Goal: Task Accomplishment & Management: Complete application form

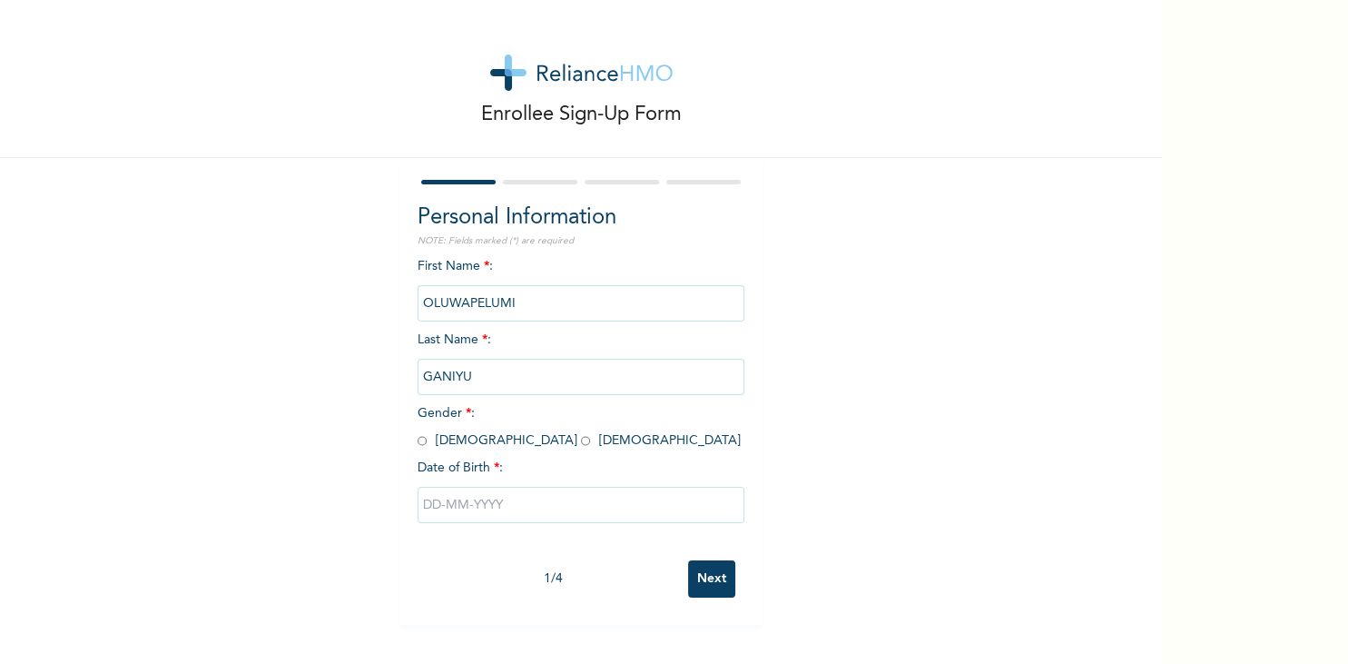
click at [581, 441] on input "radio" at bounding box center [585, 440] width 9 height 17
radio input "true"
click at [467, 503] on input "text" at bounding box center [581, 505] width 327 height 36
select select "8"
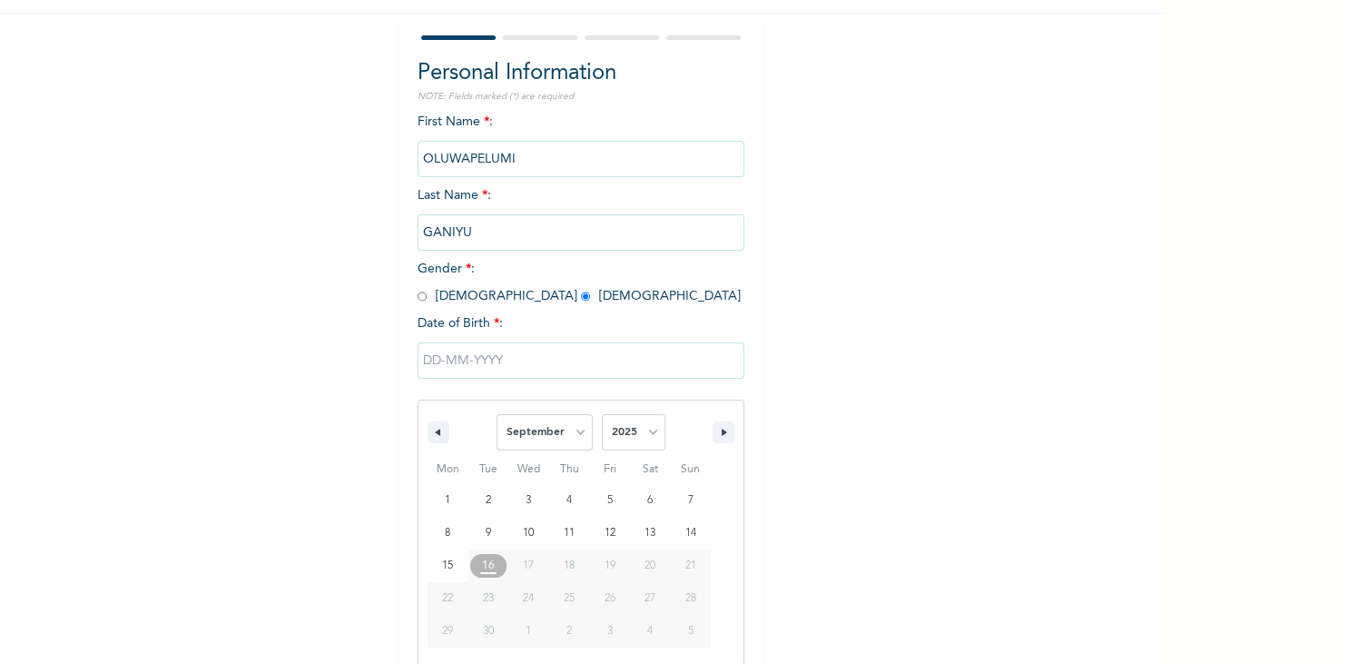
scroll to position [147, 0]
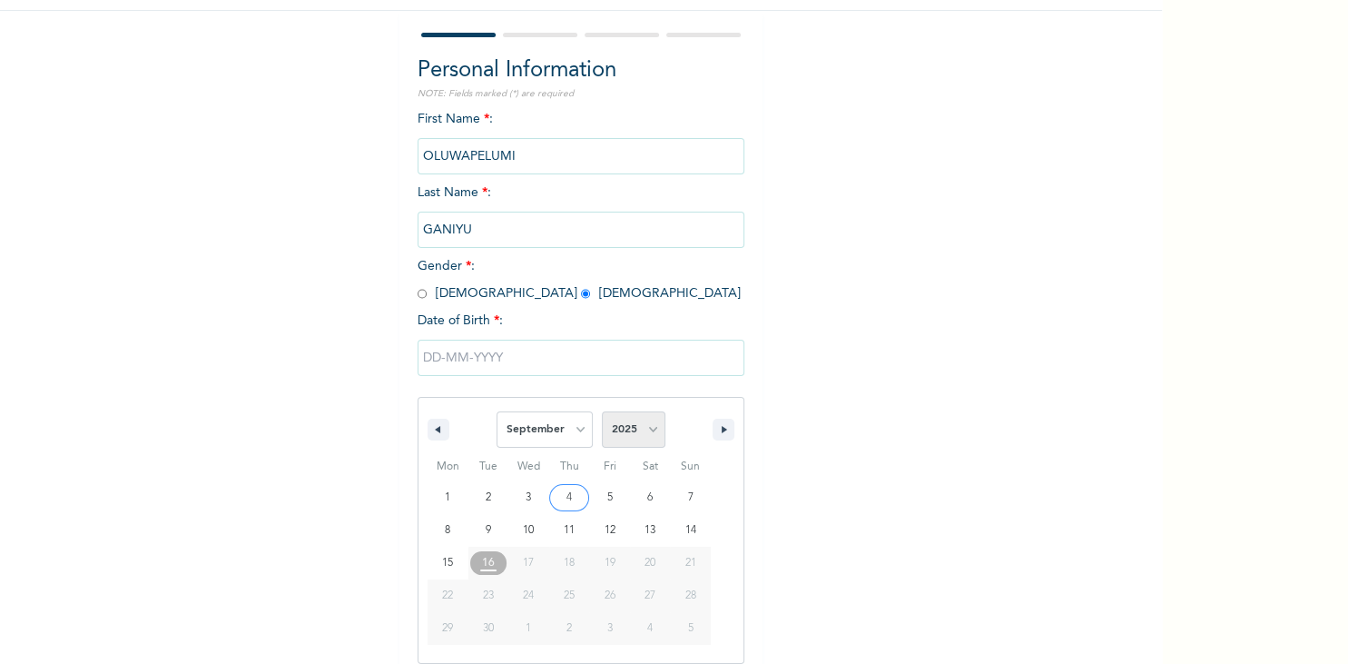
click at [602, 411] on select "2025 2024 2023 2022 2021 2020 2019 2018 2017 2016 2015 2014 2013 2012 2011 2010…" at bounding box center [634, 429] width 64 height 36
select select "2000"
click option "2000" at bounding box center [0, 0] width 0 height 0
type input "[DATE]"
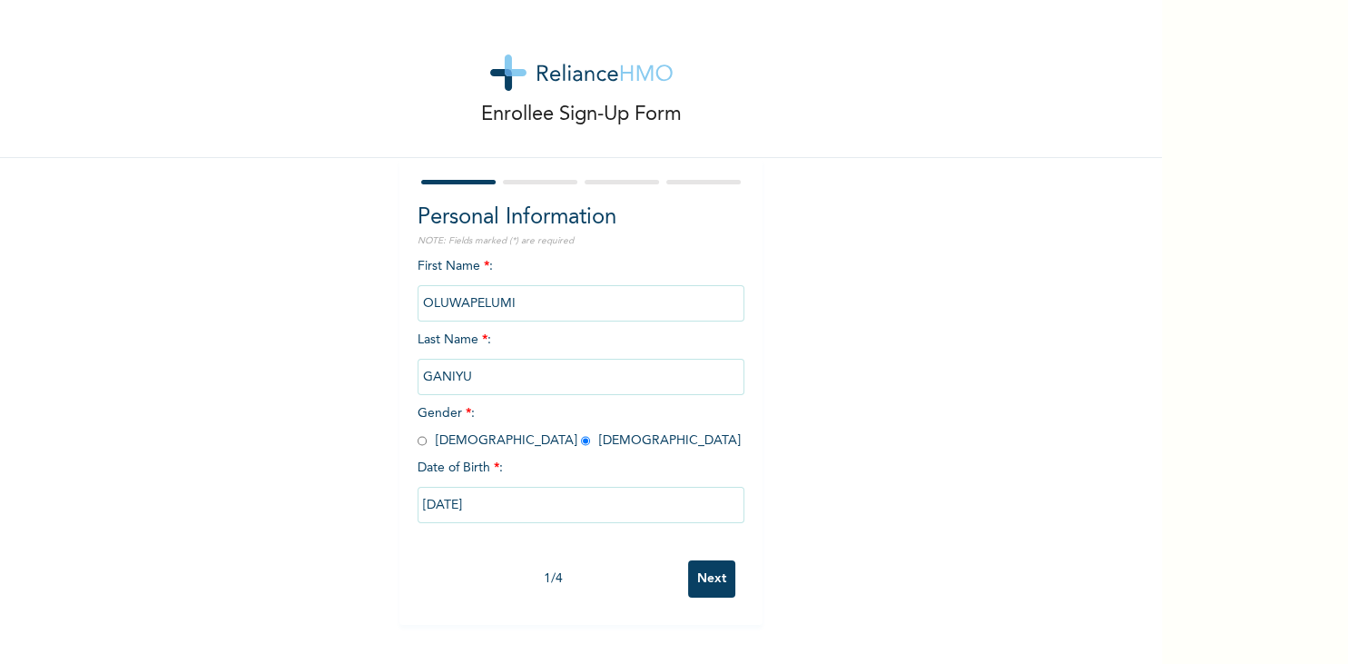
scroll to position [0, 0]
click at [714, 579] on input "Next" at bounding box center [711, 578] width 47 height 37
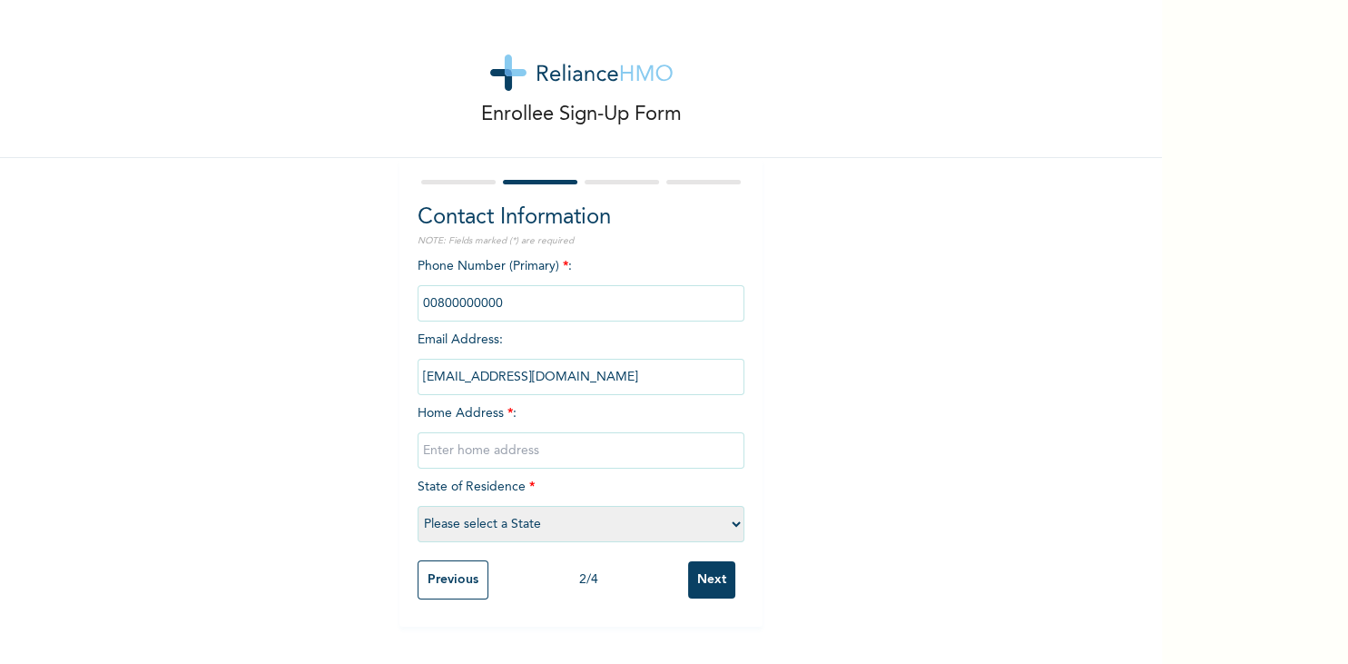
click at [518, 303] on input "phone" at bounding box center [581, 303] width 327 height 36
click at [627, 361] on input "[EMAIL_ADDRESS][DOMAIN_NAME]" at bounding box center [581, 377] width 327 height 36
click at [548, 303] on input "phone" at bounding box center [581, 303] width 327 height 36
click at [551, 457] on input "text" at bounding box center [581, 450] width 327 height 36
type input "5, Amode street, Olusosun, Ojota, Lagos"
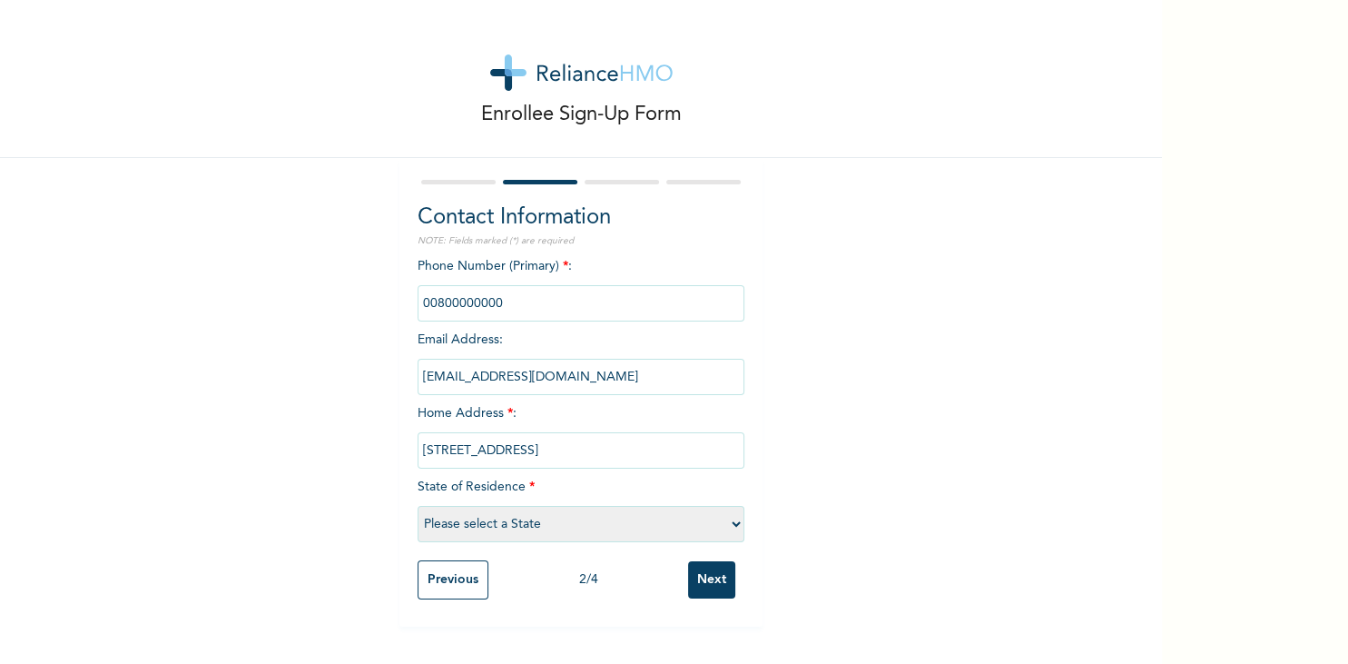
click at [418, 506] on select "Please select a State Abia Abuja (FCT) Adamawa Akwa Ibom Anambra Bauchi Bayelsa…" at bounding box center [581, 524] width 327 height 36
select select "25"
click option "Lagos" at bounding box center [0, 0] width 0 height 0
click at [639, 300] on input "phone" at bounding box center [581, 303] width 327 height 36
click at [707, 574] on input "Next" at bounding box center [711, 579] width 47 height 37
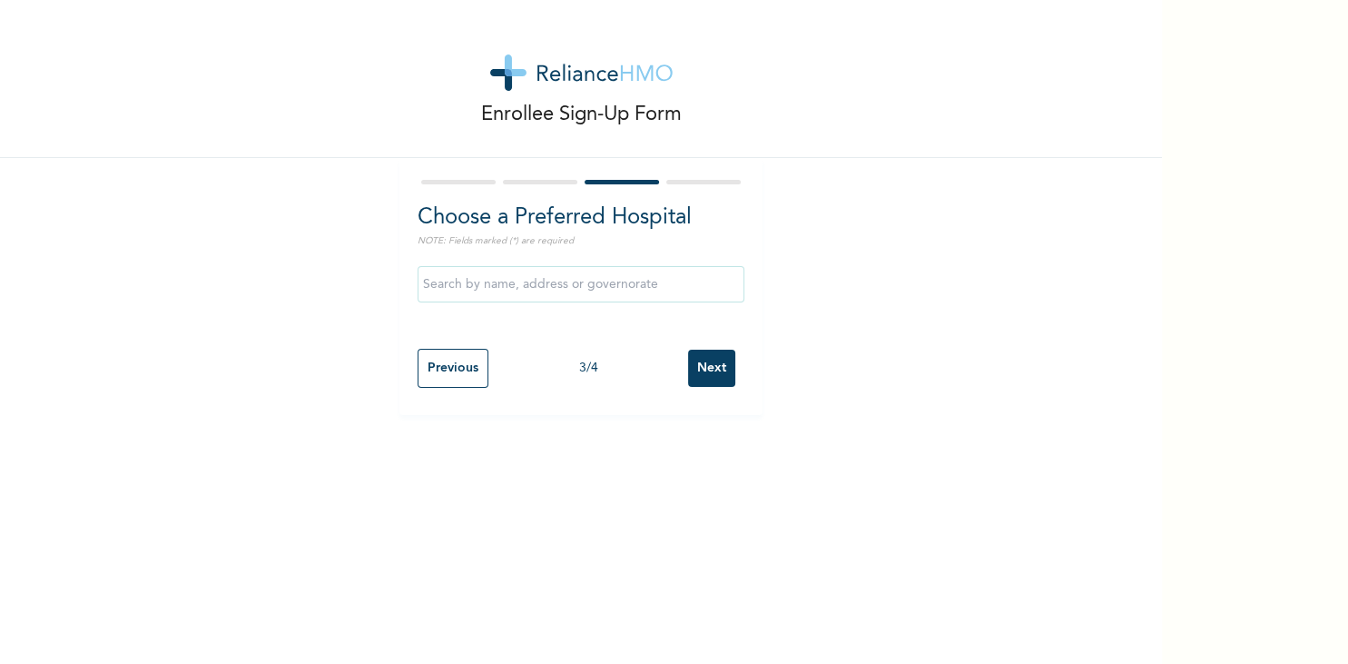
click at [557, 292] on input "text" at bounding box center [581, 284] width 327 height 36
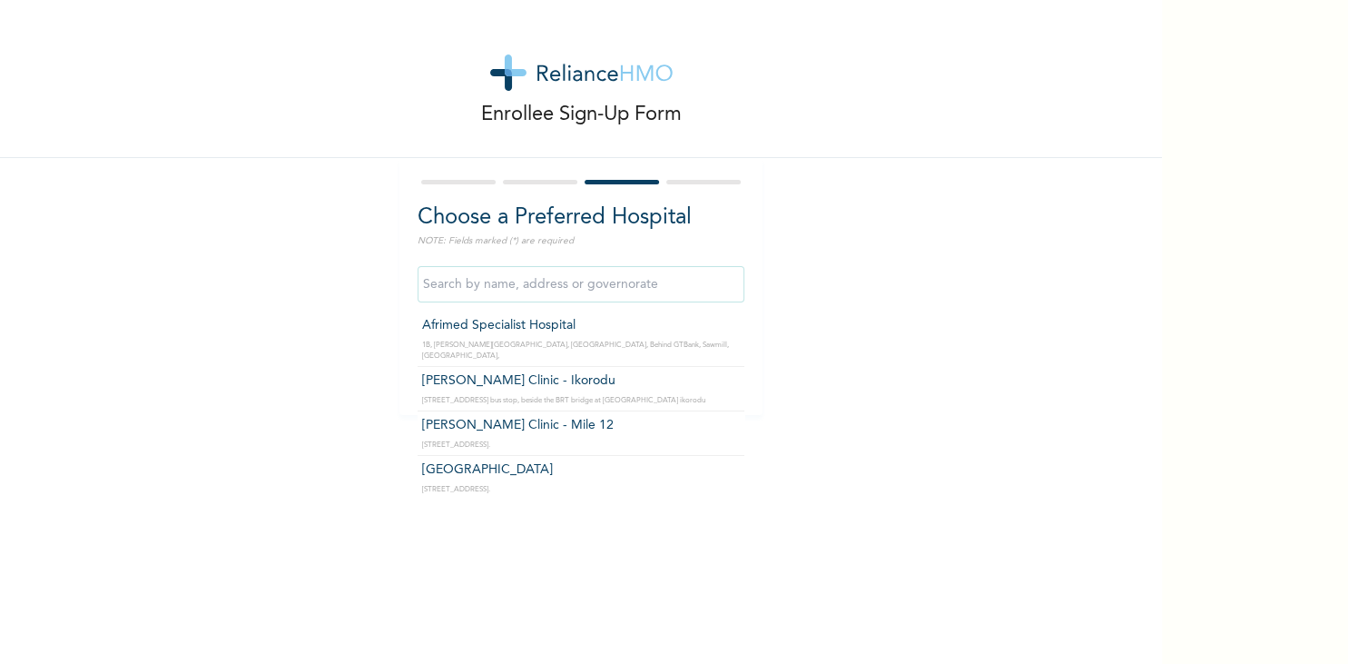
click at [631, 292] on input "text" at bounding box center [581, 284] width 327 height 36
type input "h"
type input "t"
click at [514, 290] on input "text" at bounding box center [581, 284] width 327 height 36
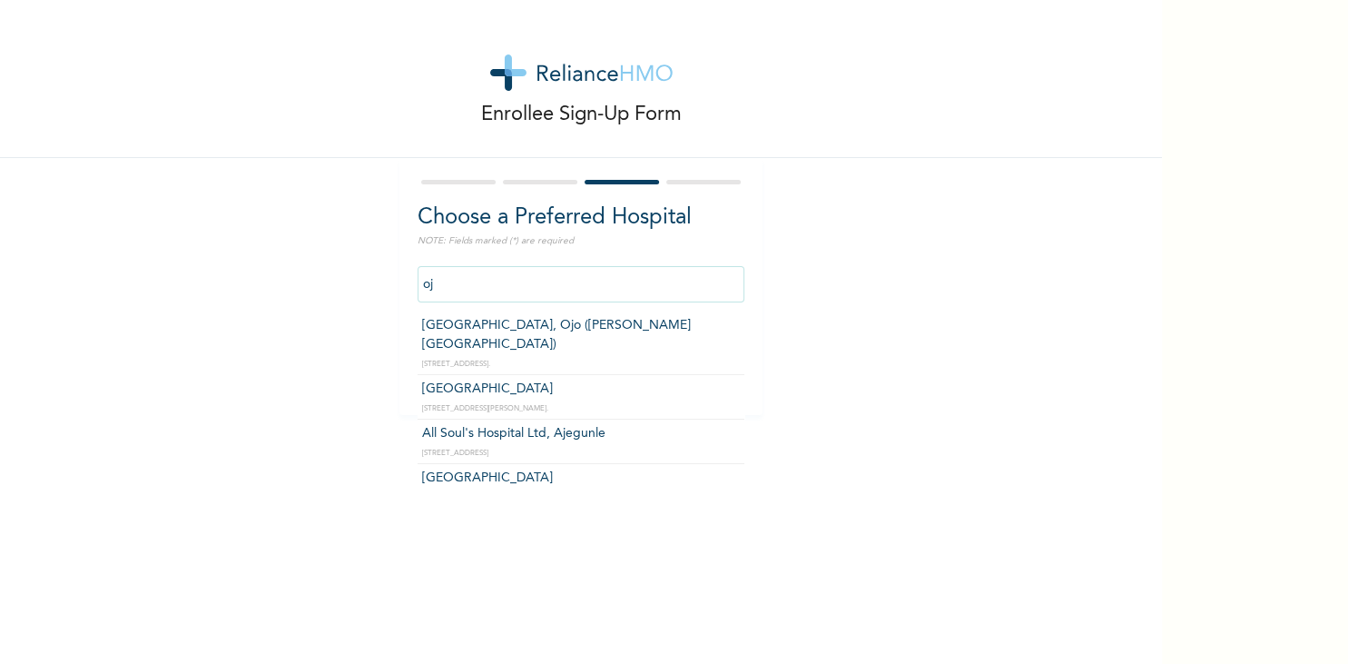
type input "o"
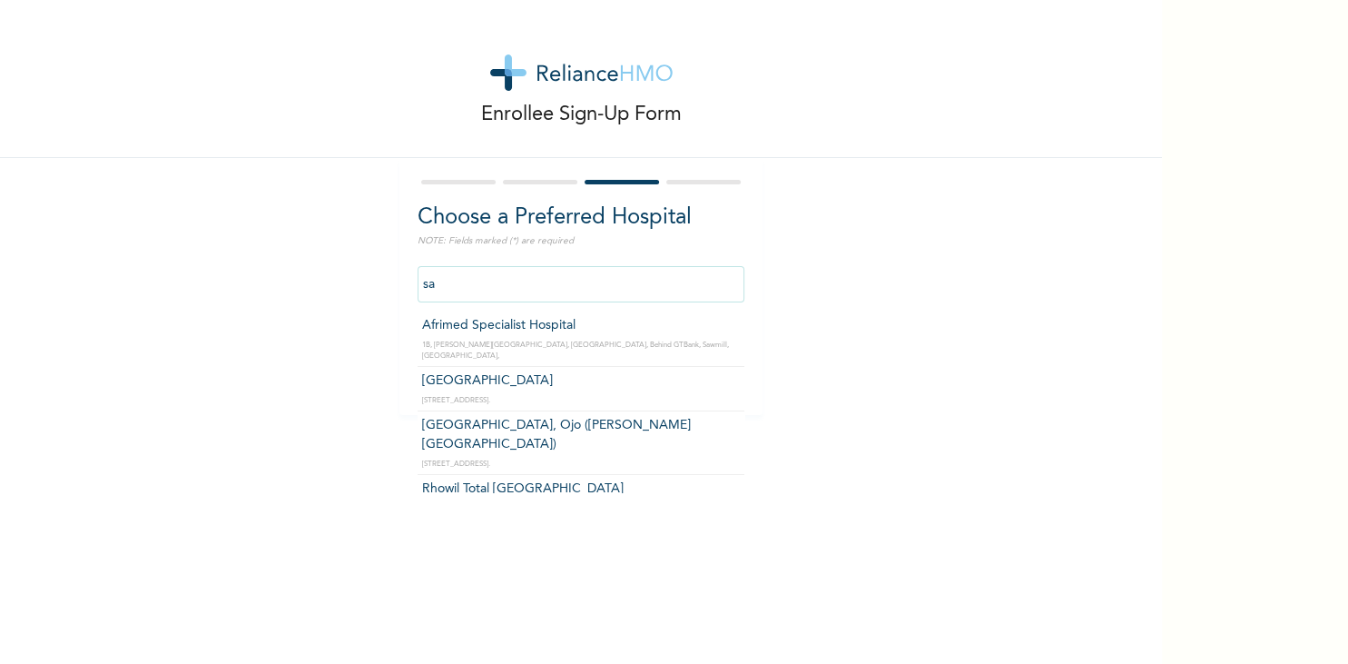
type input "s"
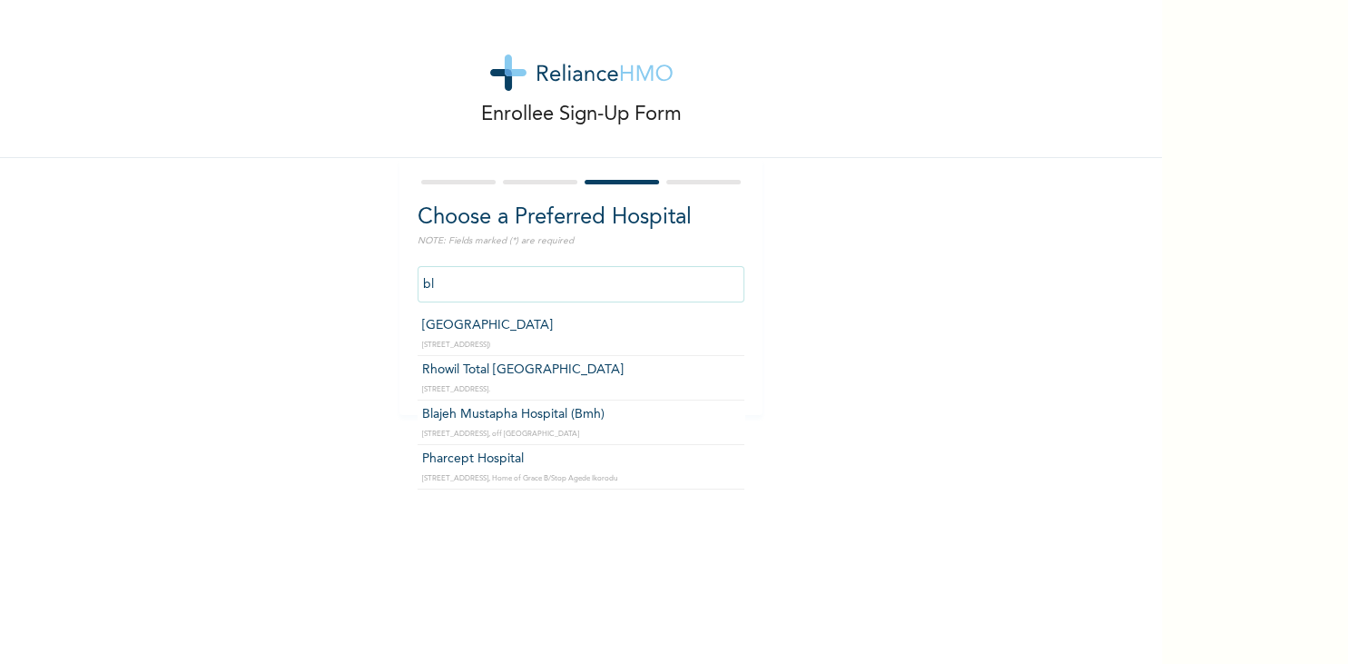
type input "b"
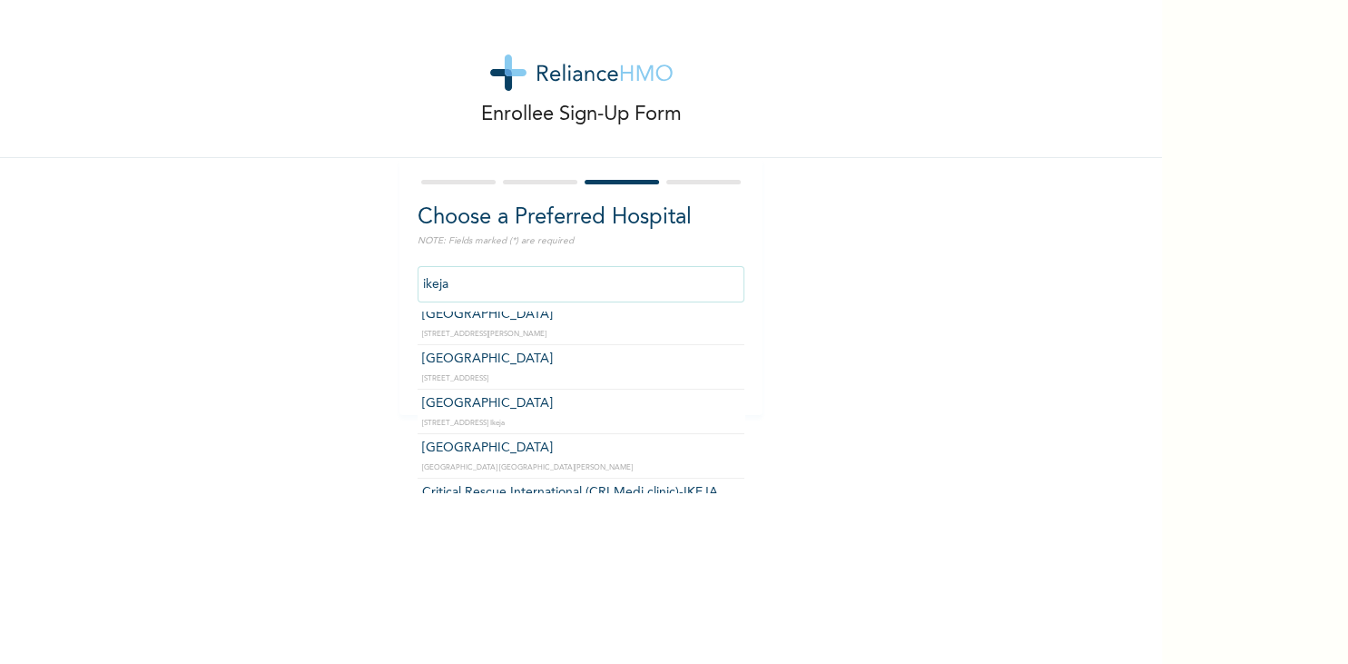
scroll to position [286, 0]
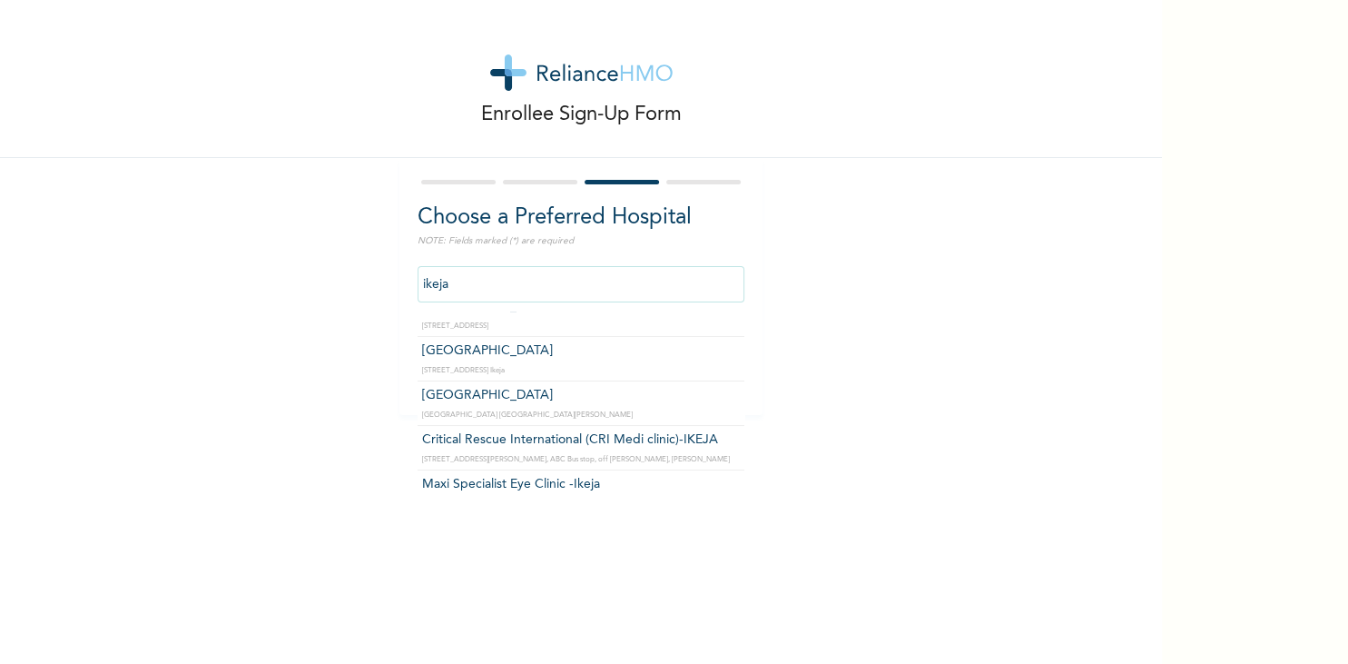
type input "Triumph Medical Centre"
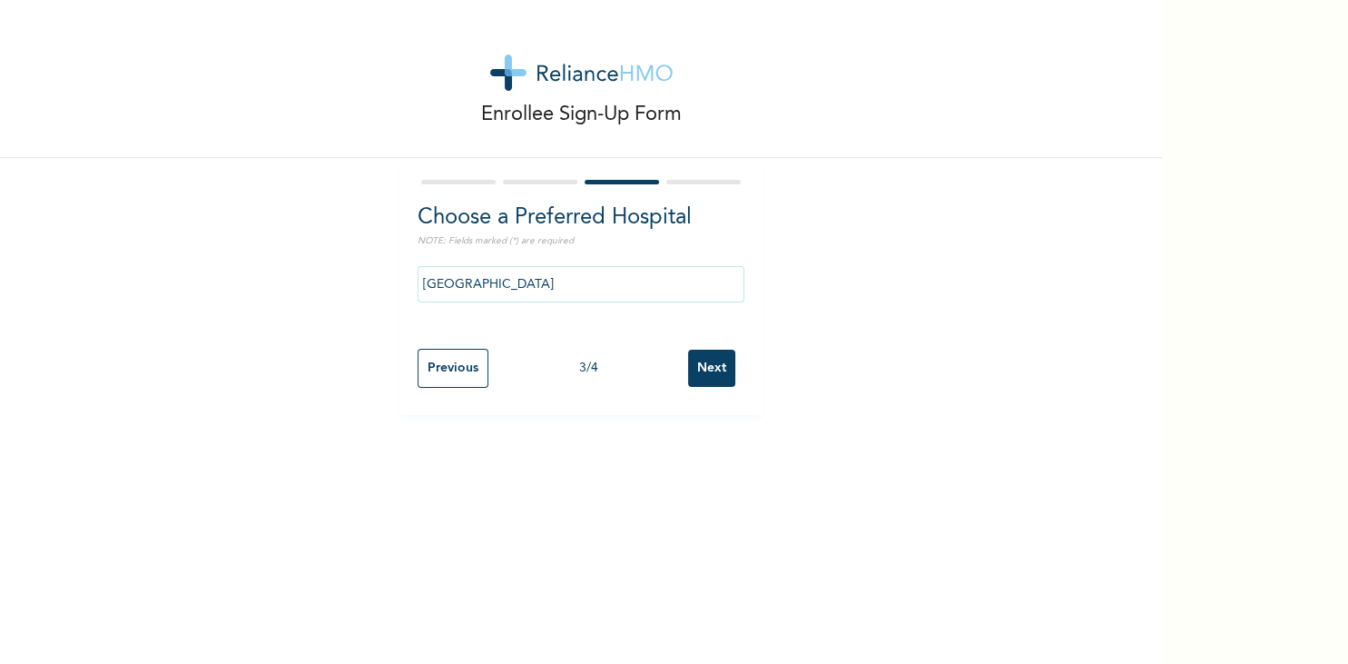
click at [717, 369] on input "Next" at bounding box center [711, 368] width 47 height 37
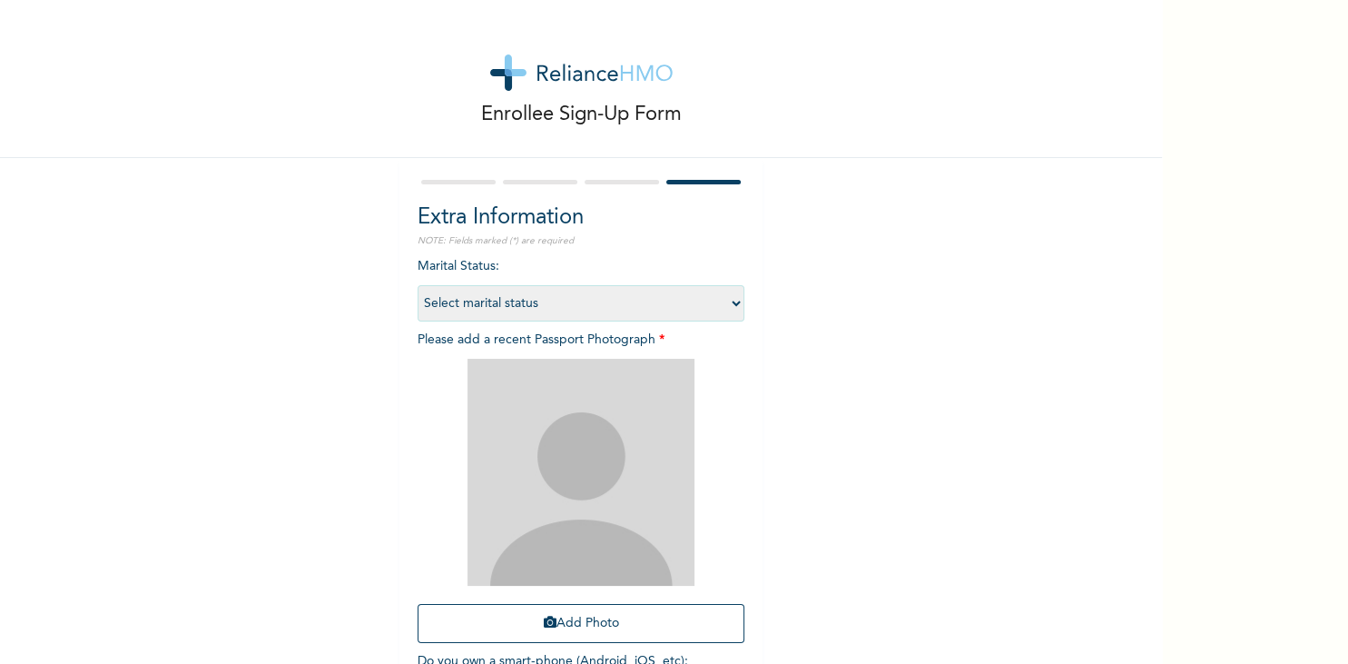
click at [418, 285] on select "Select marital status Single Married Divorced Widow/Widower" at bounding box center [581, 303] width 327 height 36
select select "1"
click option "Single" at bounding box center [0, 0] width 0 height 0
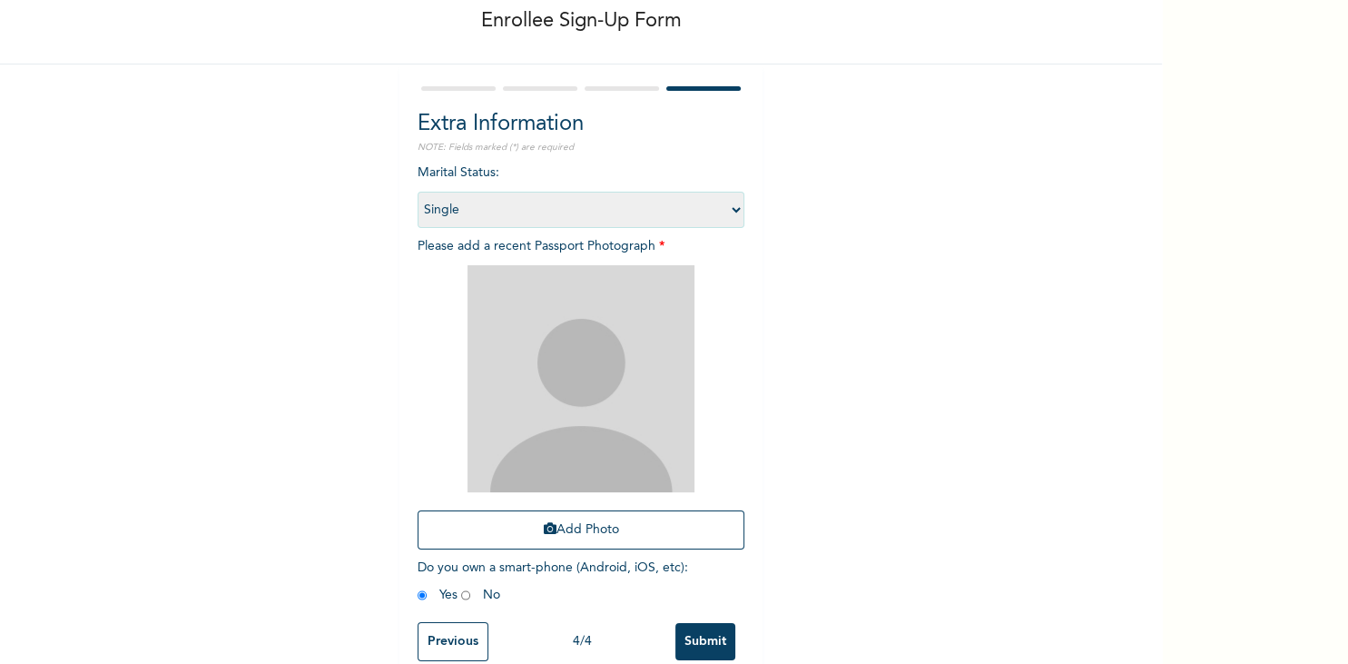
scroll to position [116, 0]
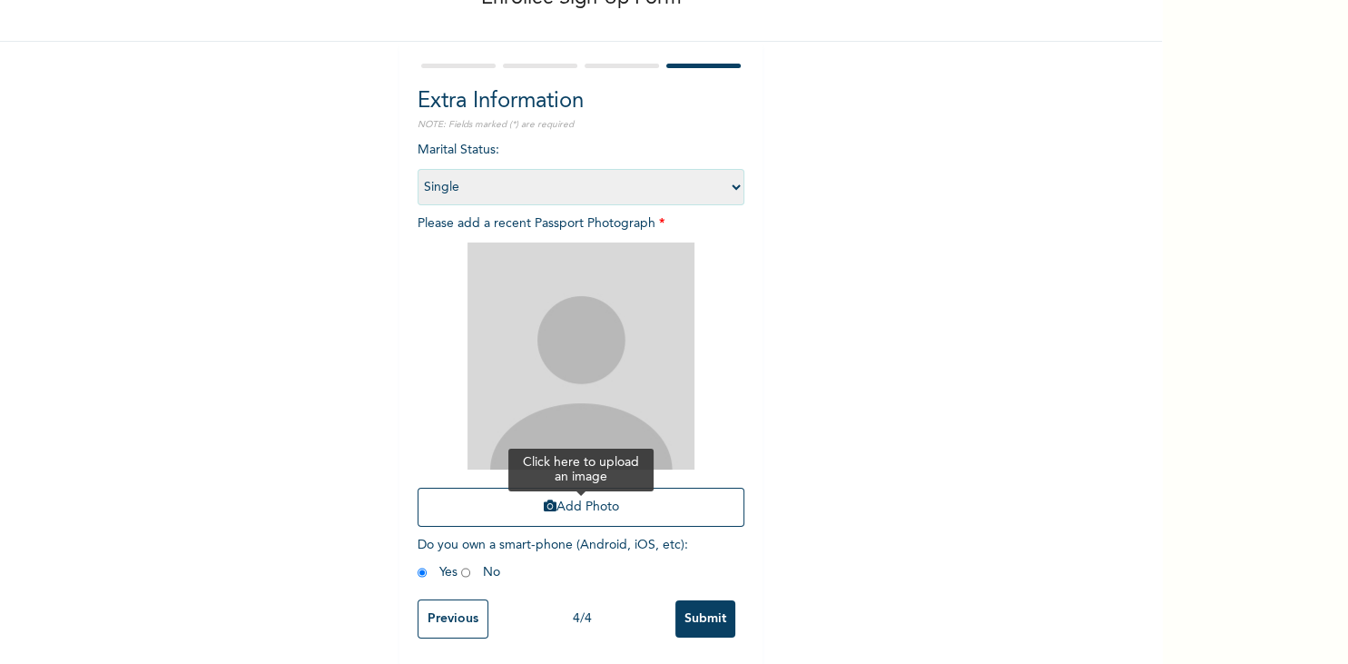
click at [616, 518] on button "Add Photo" at bounding box center [581, 507] width 327 height 39
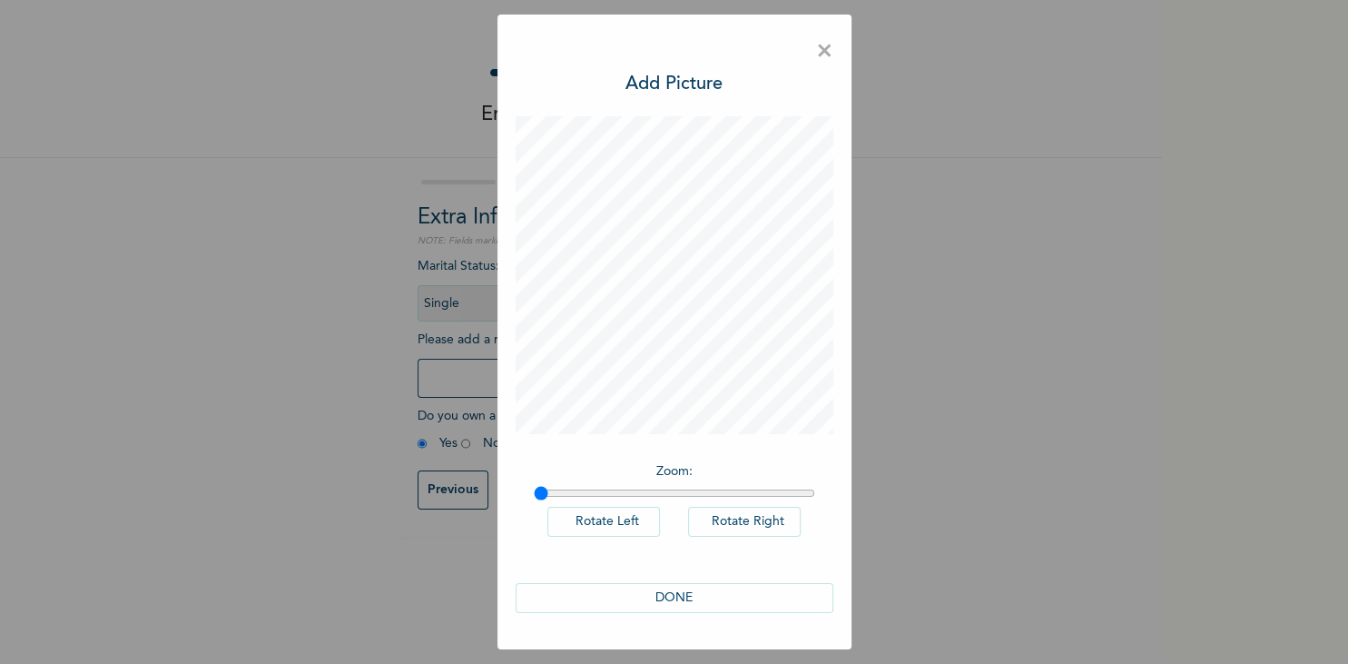
scroll to position [0, 0]
click at [714, 601] on button "DONE" at bounding box center [675, 598] width 318 height 30
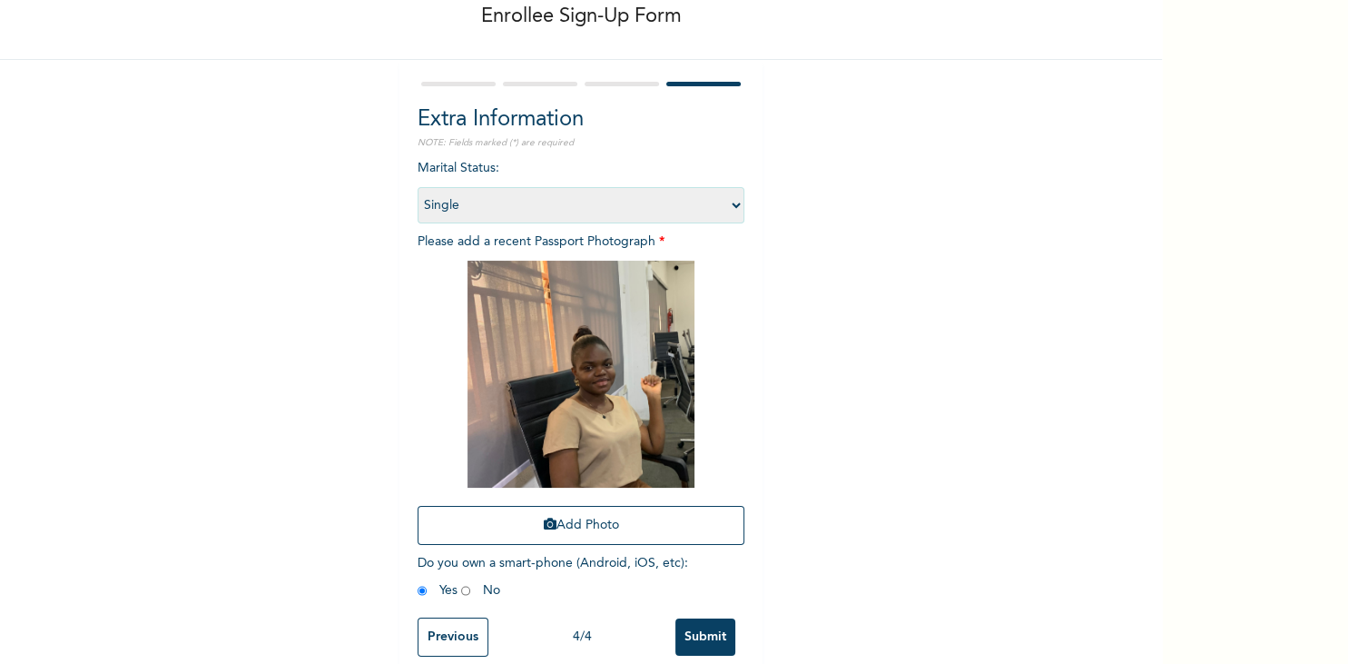
scroll to position [116, 0]
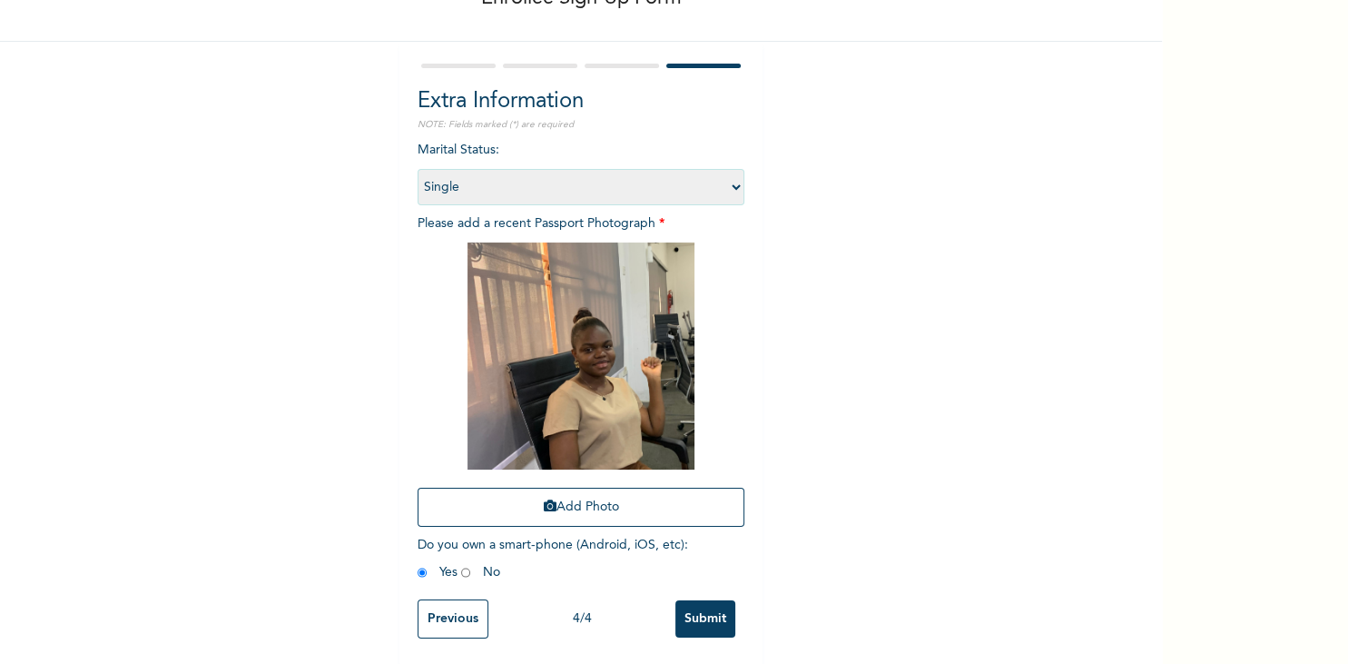
click at [716, 612] on input "Submit" at bounding box center [706, 618] width 60 height 37
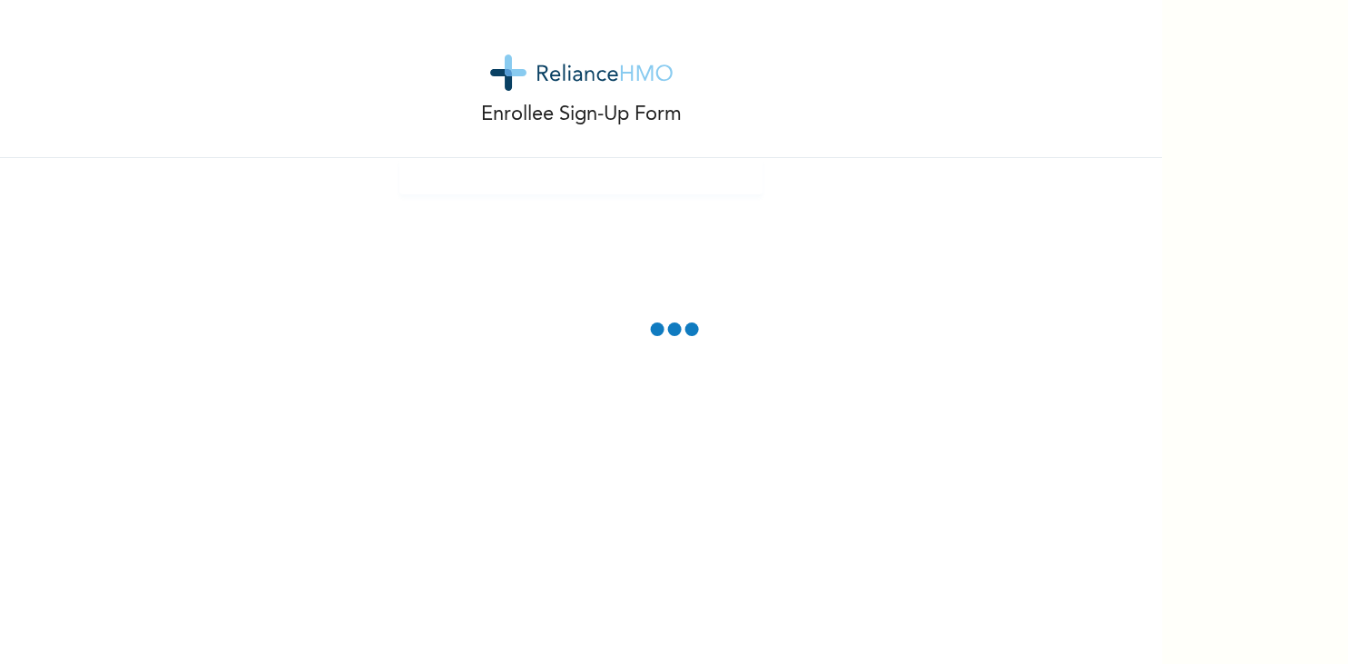
scroll to position [0, 0]
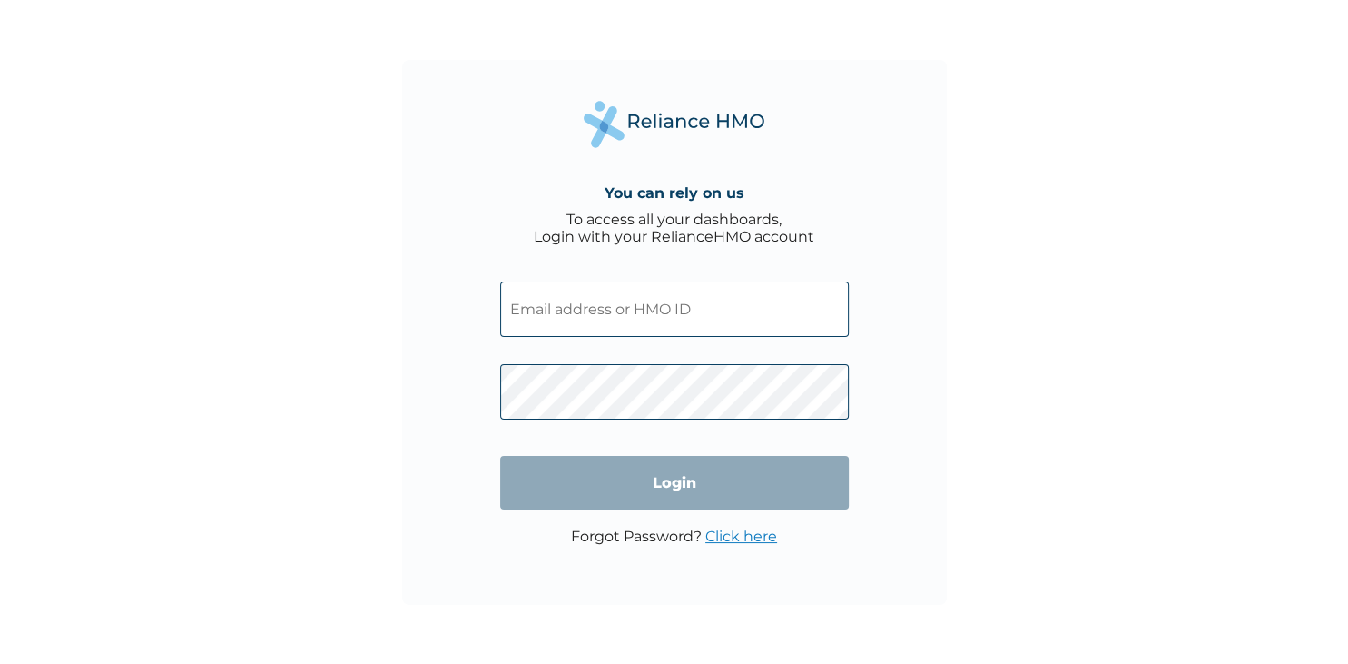
click at [572, 311] on input "text" at bounding box center [674, 308] width 349 height 55
paste input "USL/10488/A"
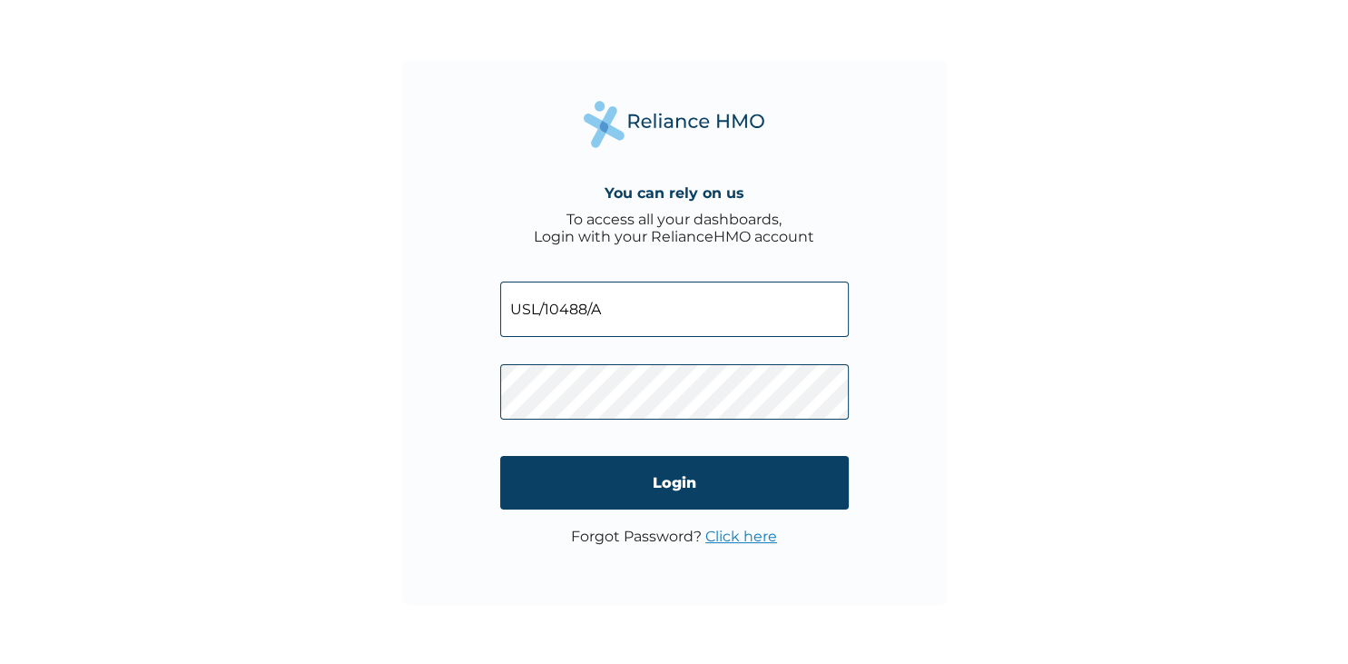
type input "USL/10488/A"
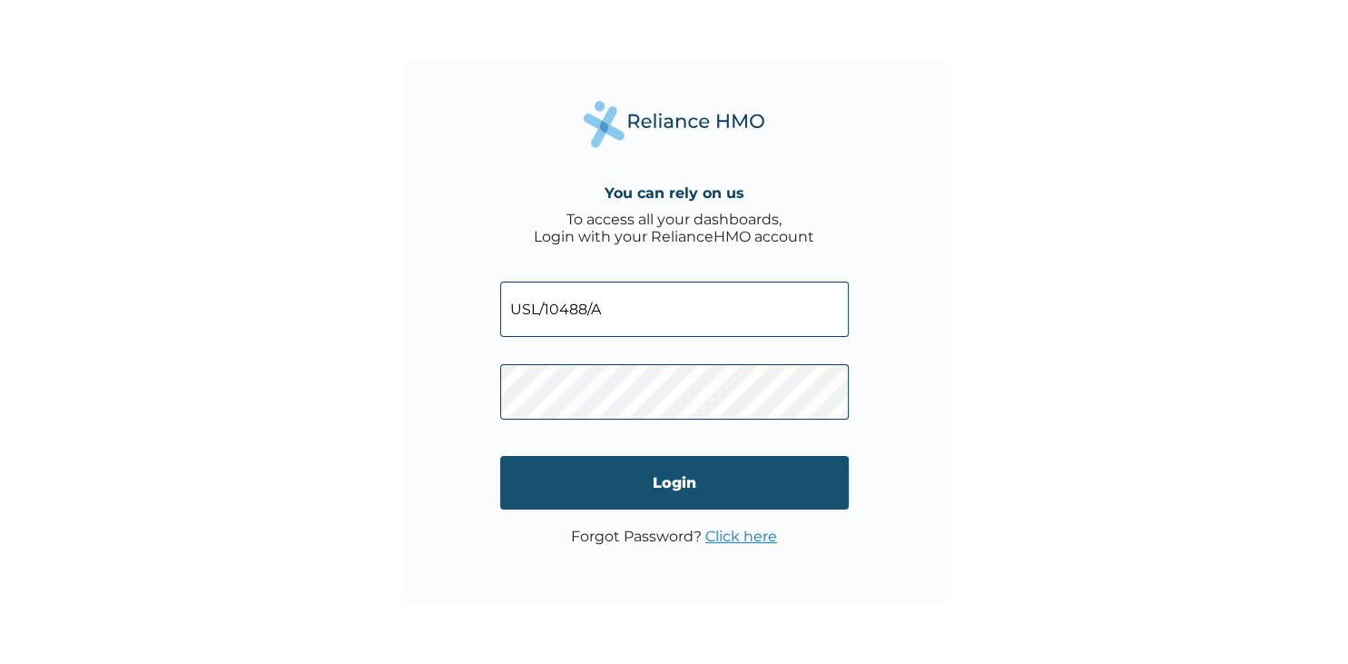
click at [627, 478] on input "Login" at bounding box center [674, 483] width 349 height 54
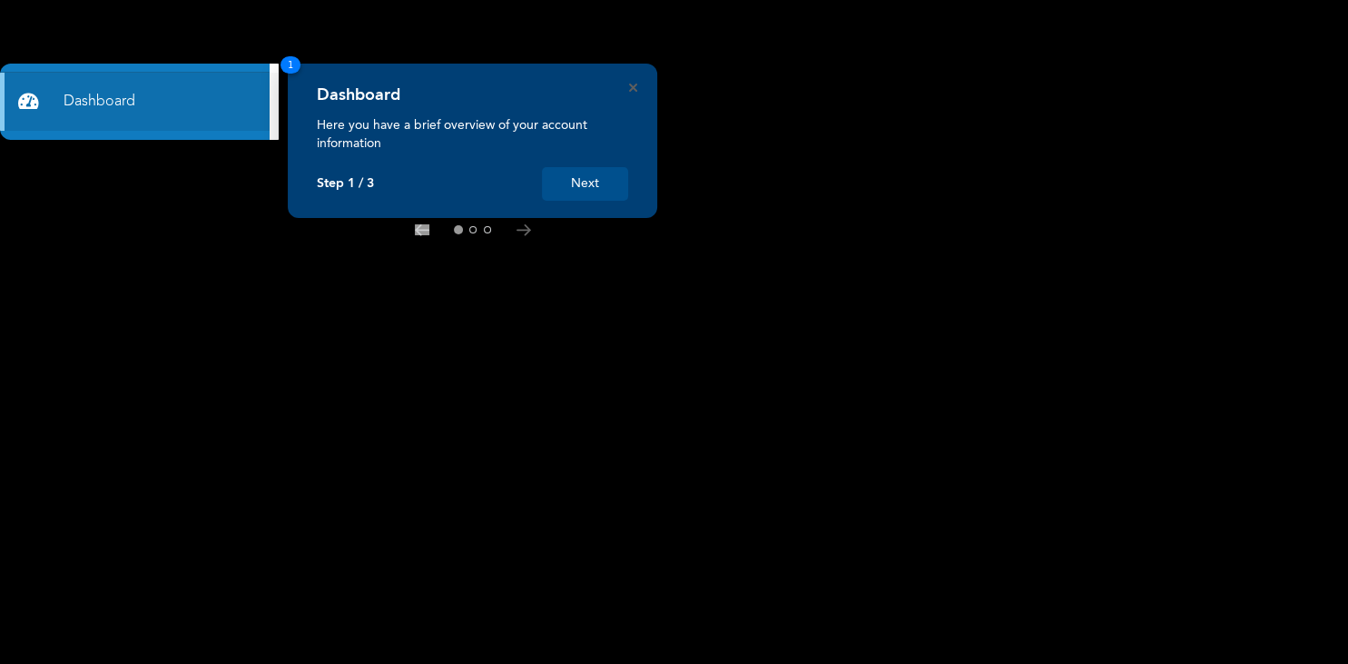
click at [603, 191] on button "Next" at bounding box center [585, 184] width 86 height 34
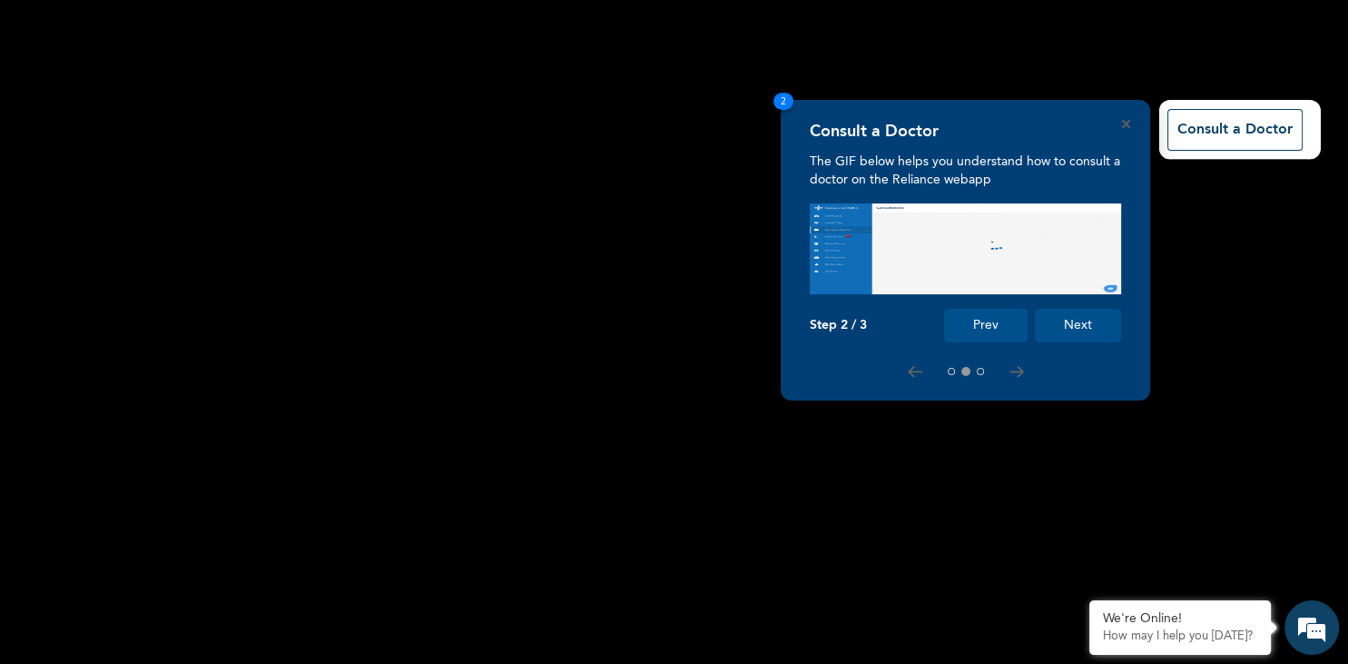
click at [1072, 324] on button "Next" at bounding box center [1078, 326] width 86 height 34
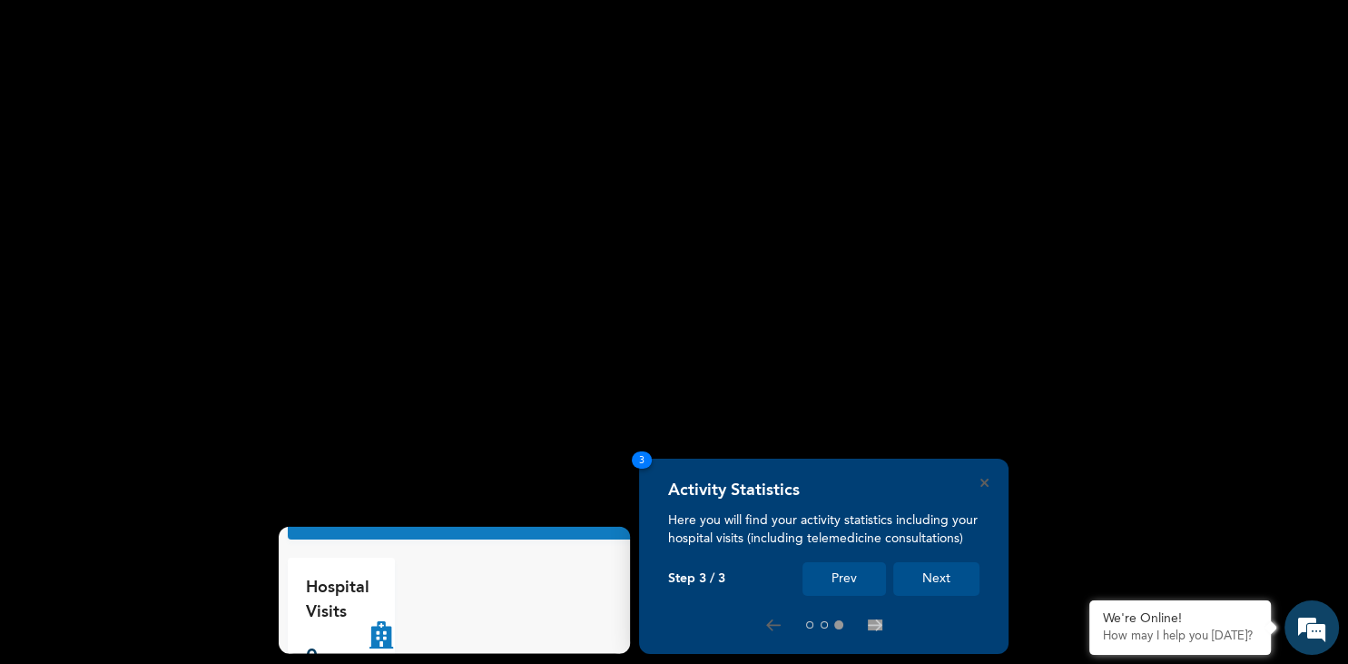
click at [957, 578] on button "Next" at bounding box center [937, 579] width 86 height 34
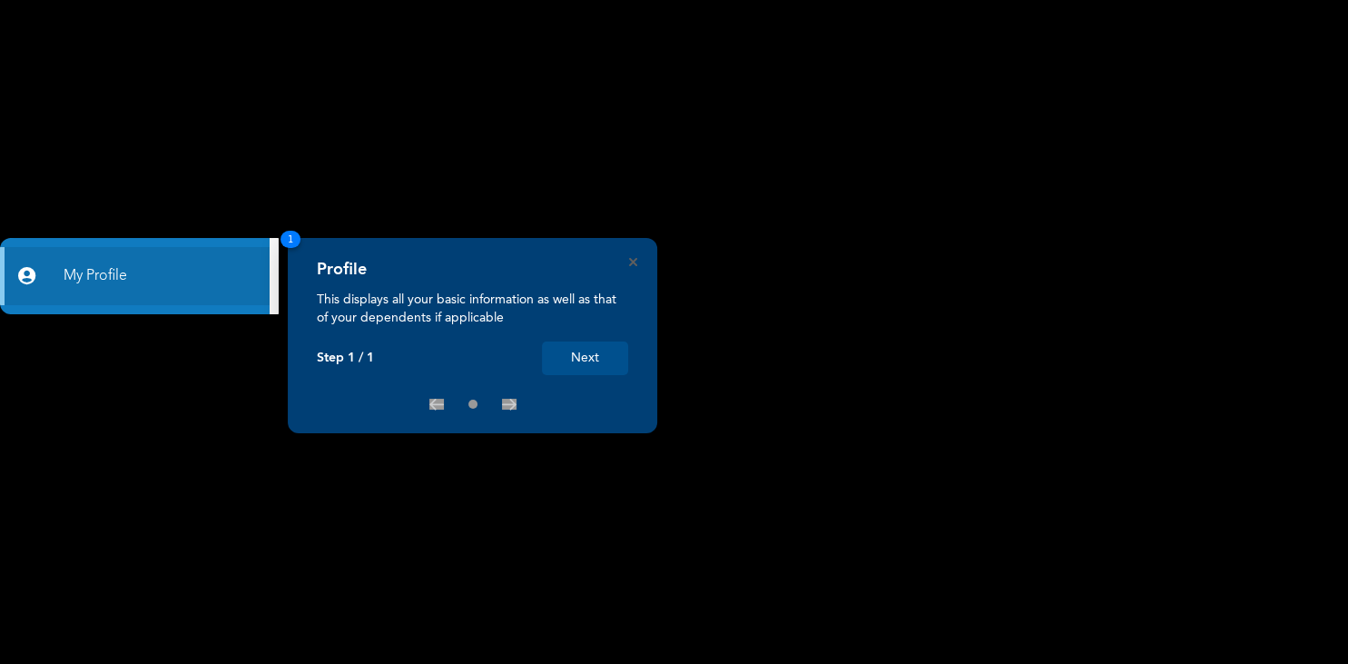
click at [566, 355] on button "Next" at bounding box center [585, 358] width 86 height 34
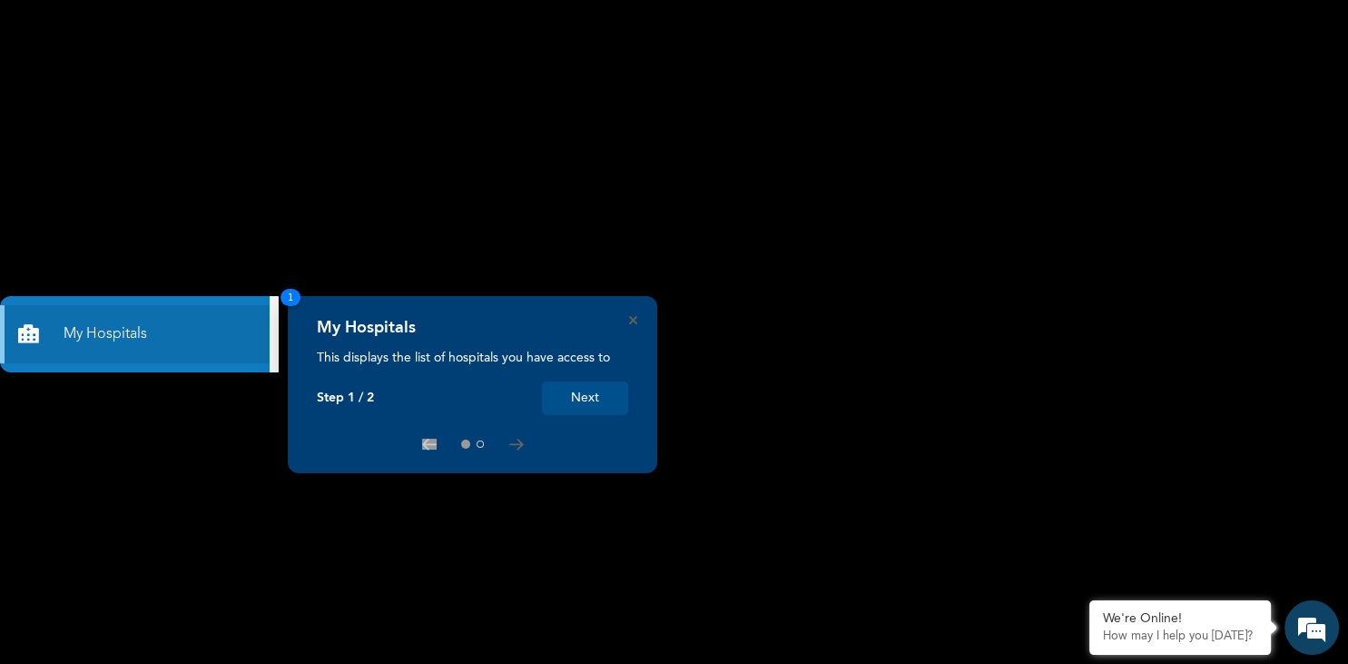
click at [576, 391] on button "Next" at bounding box center [585, 398] width 86 height 34
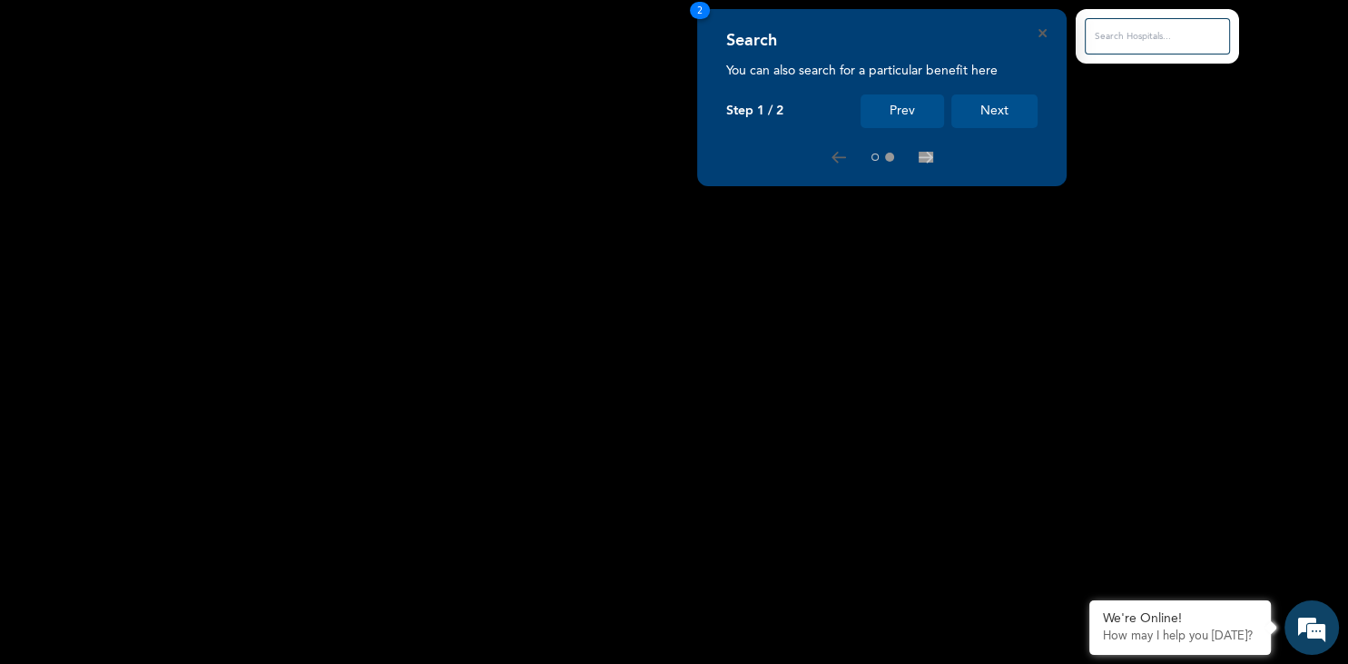
click at [1009, 108] on button "Next" at bounding box center [995, 111] width 86 height 34
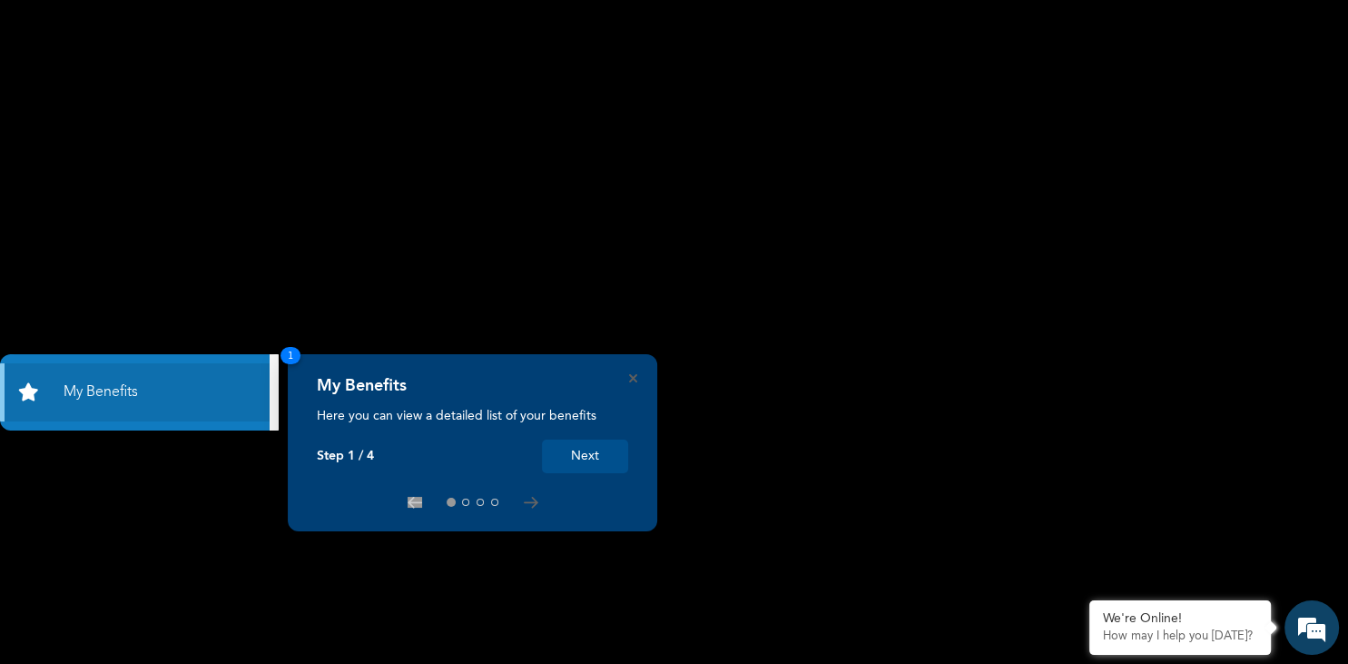
click at [568, 459] on button "Next" at bounding box center [585, 456] width 86 height 34
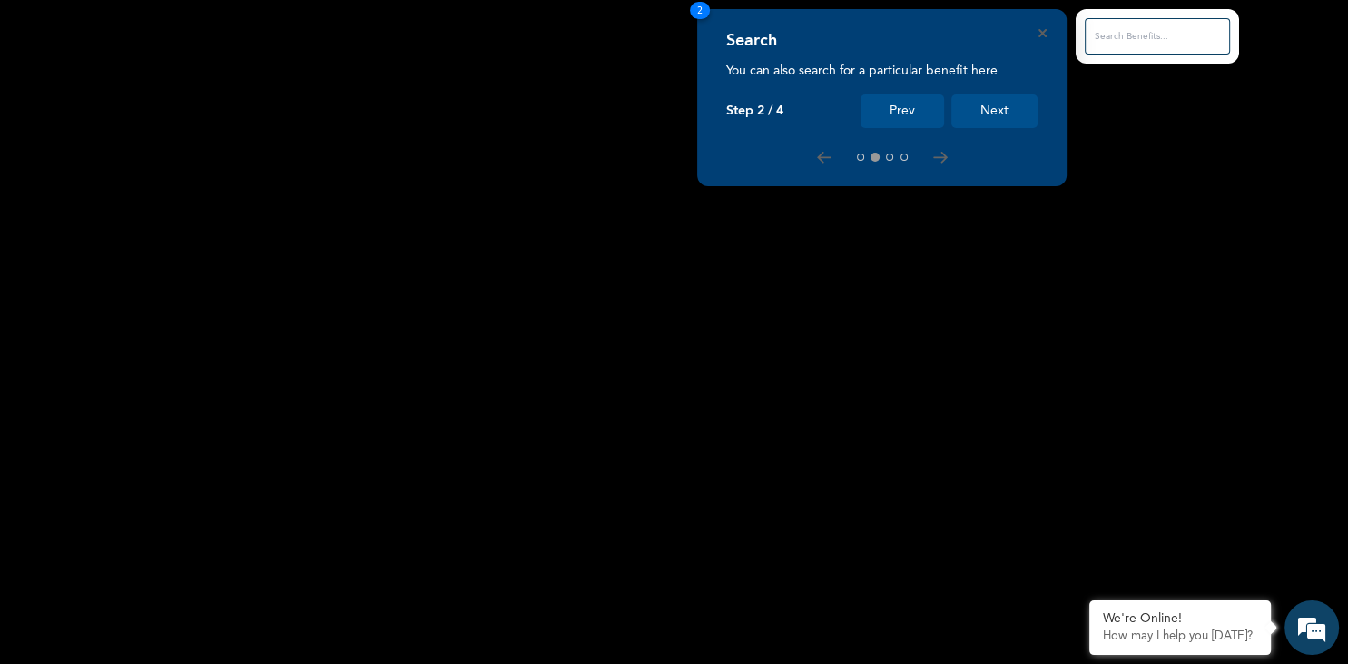
click at [1010, 111] on button "Next" at bounding box center [995, 111] width 86 height 34
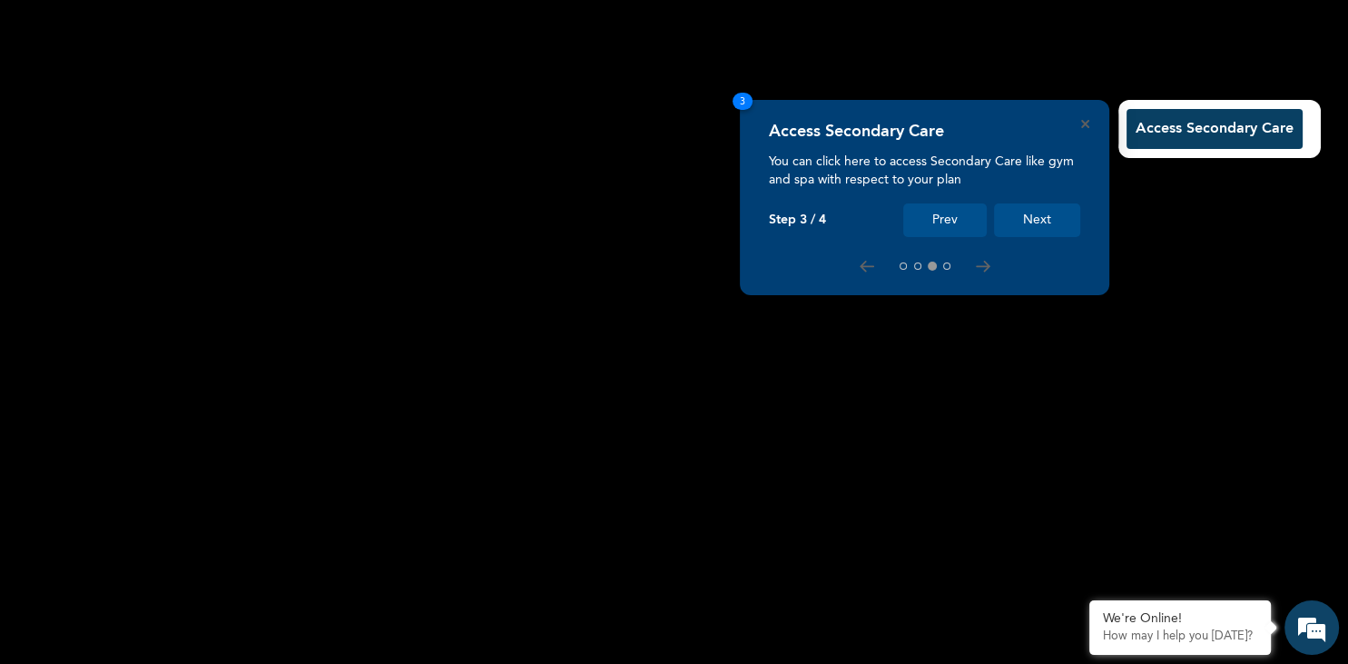
click at [1037, 226] on button "Next" at bounding box center [1037, 220] width 86 height 34
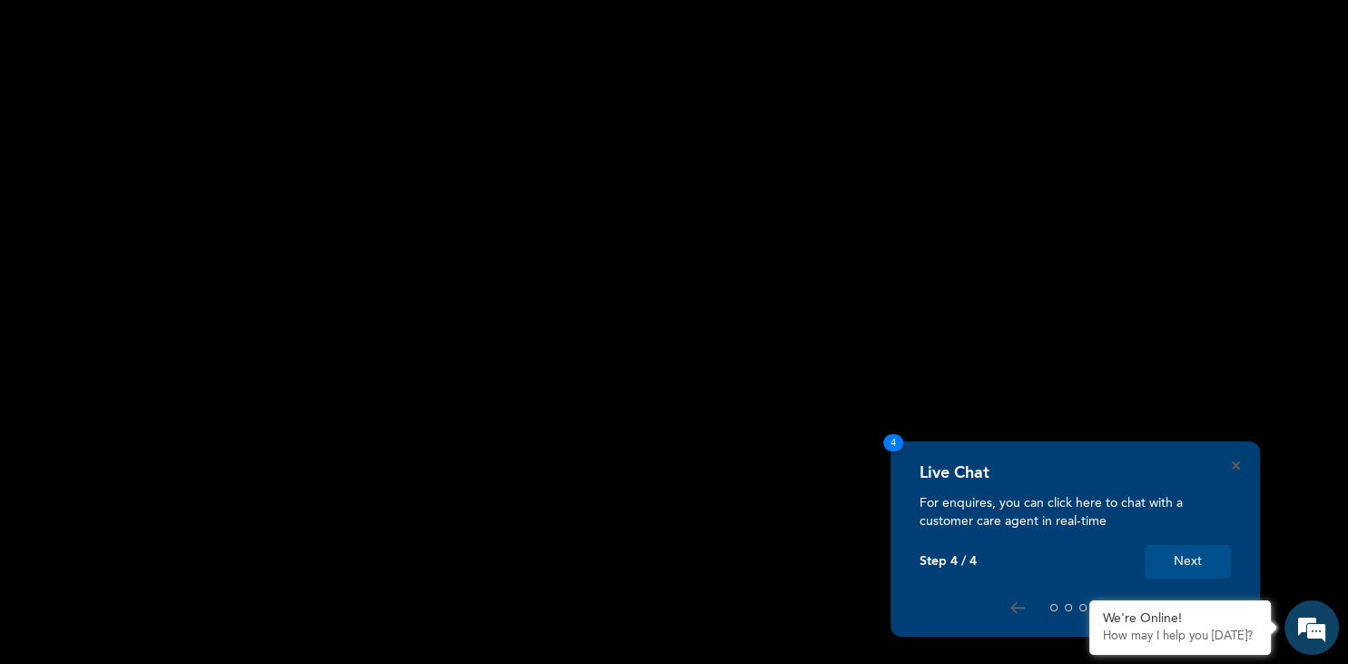
click at [1180, 561] on button "Next" at bounding box center [1188, 562] width 86 height 34
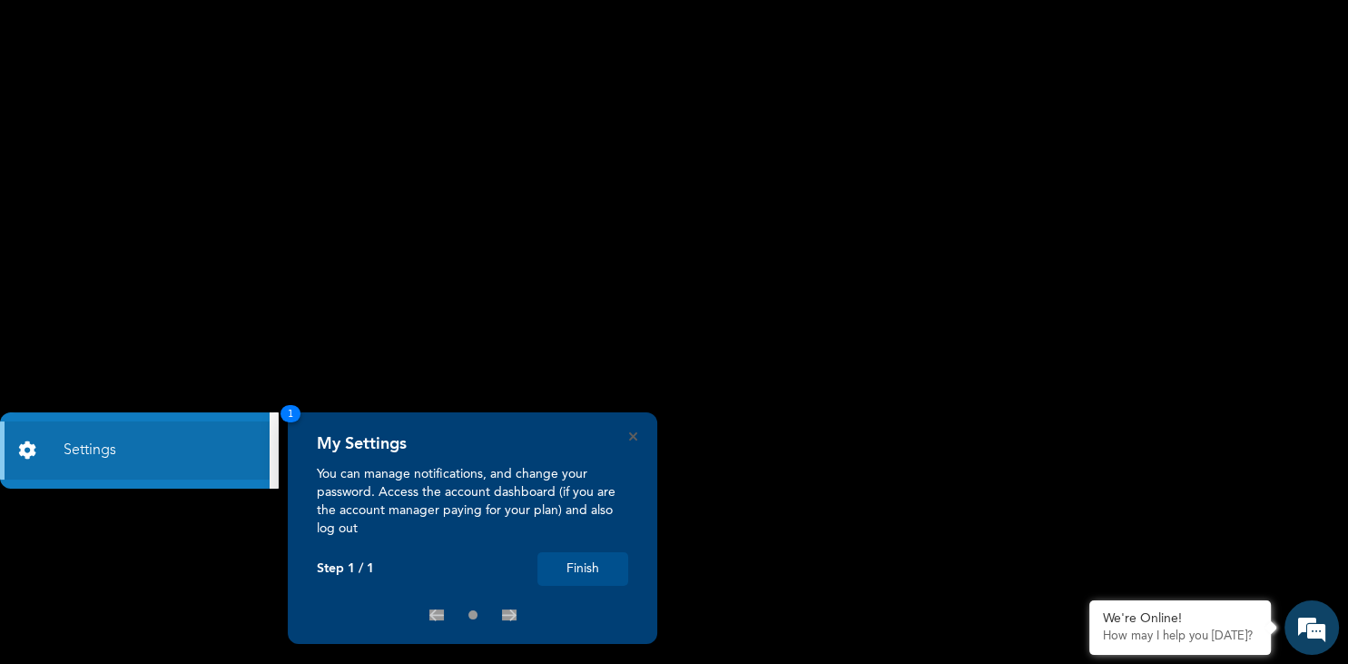
click at [576, 563] on button "Finish" at bounding box center [583, 569] width 91 height 34
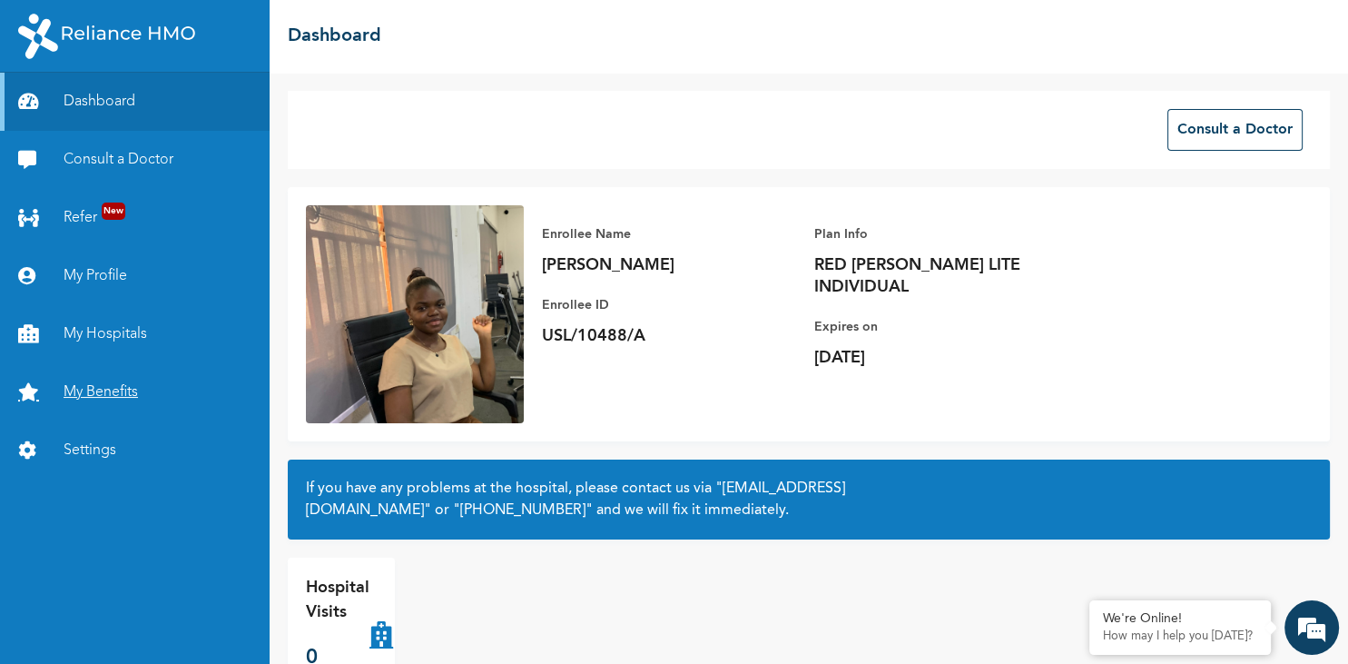
click at [125, 384] on link "My Benefits" at bounding box center [135, 392] width 270 height 58
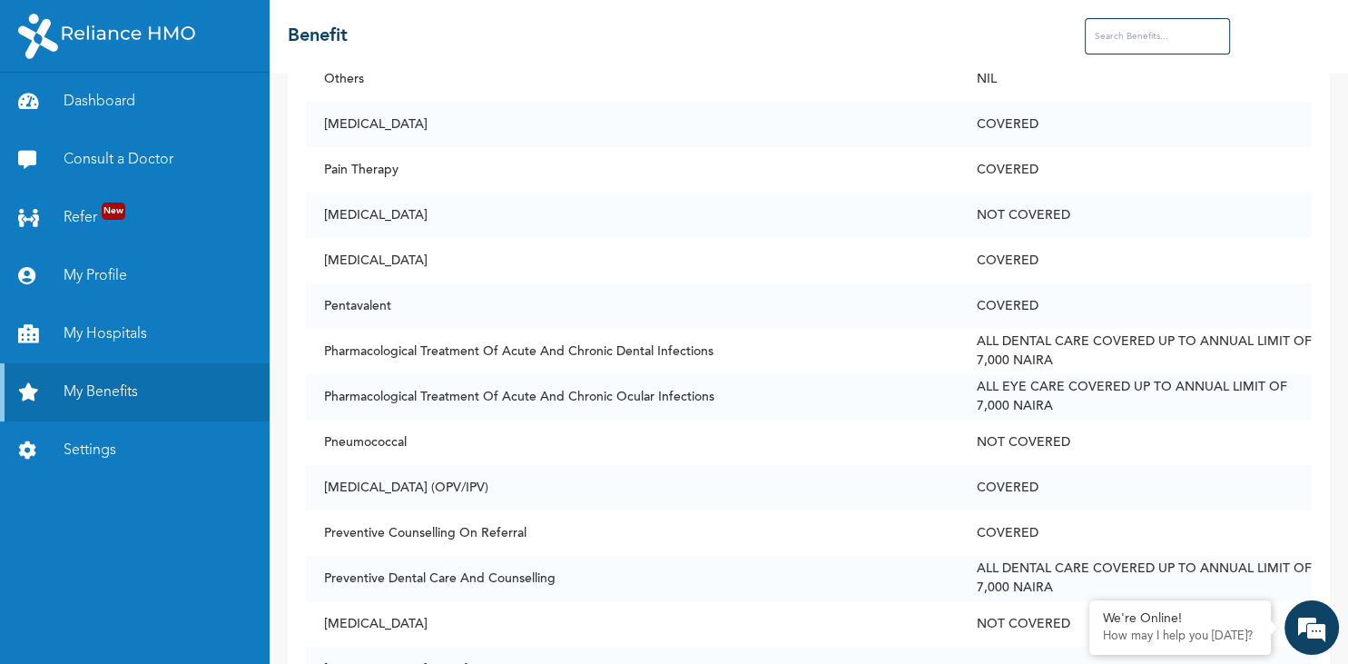
scroll to position [7827, 0]
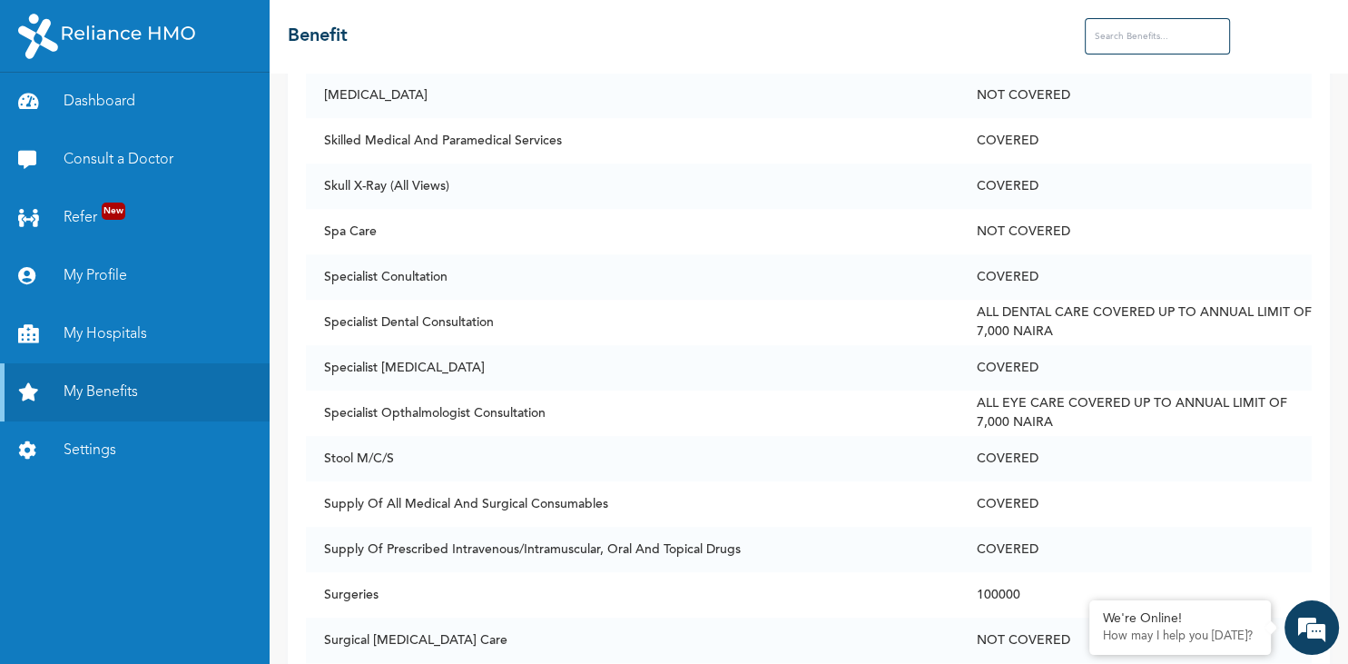
click at [1124, 27] on input "text" at bounding box center [1157, 36] width 145 height 36
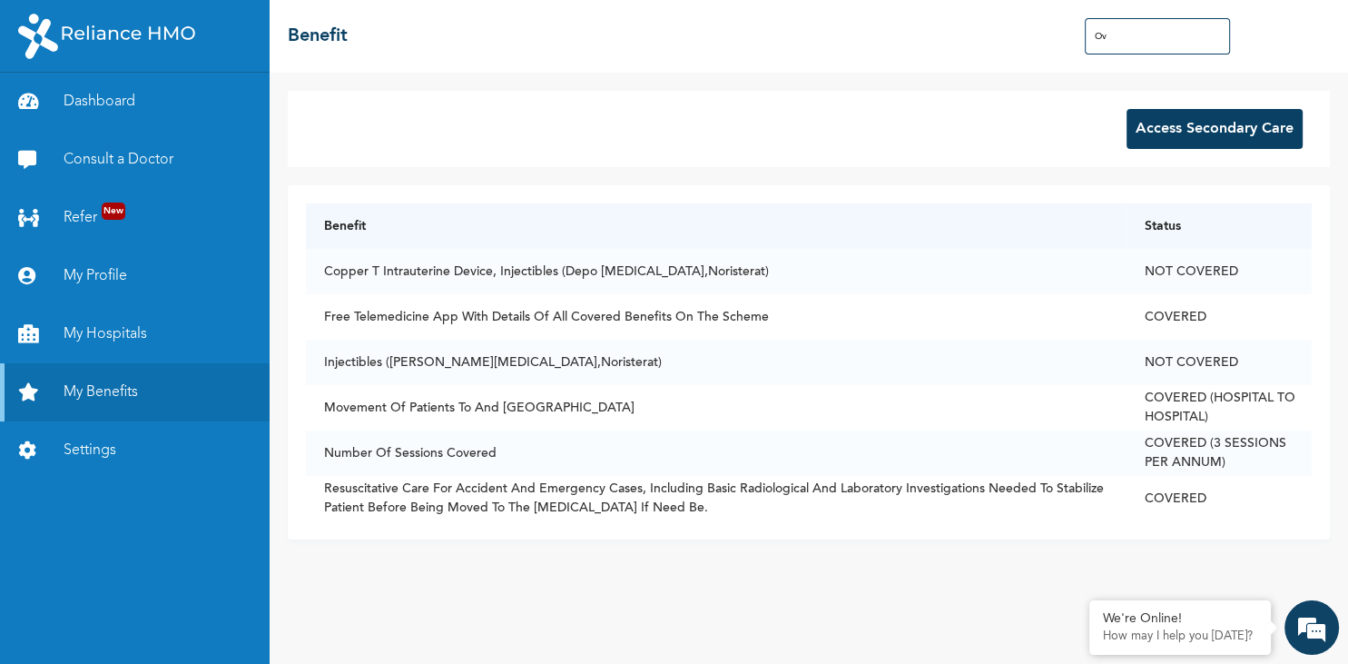
scroll to position [0, 0]
type input "O"
type input "o"
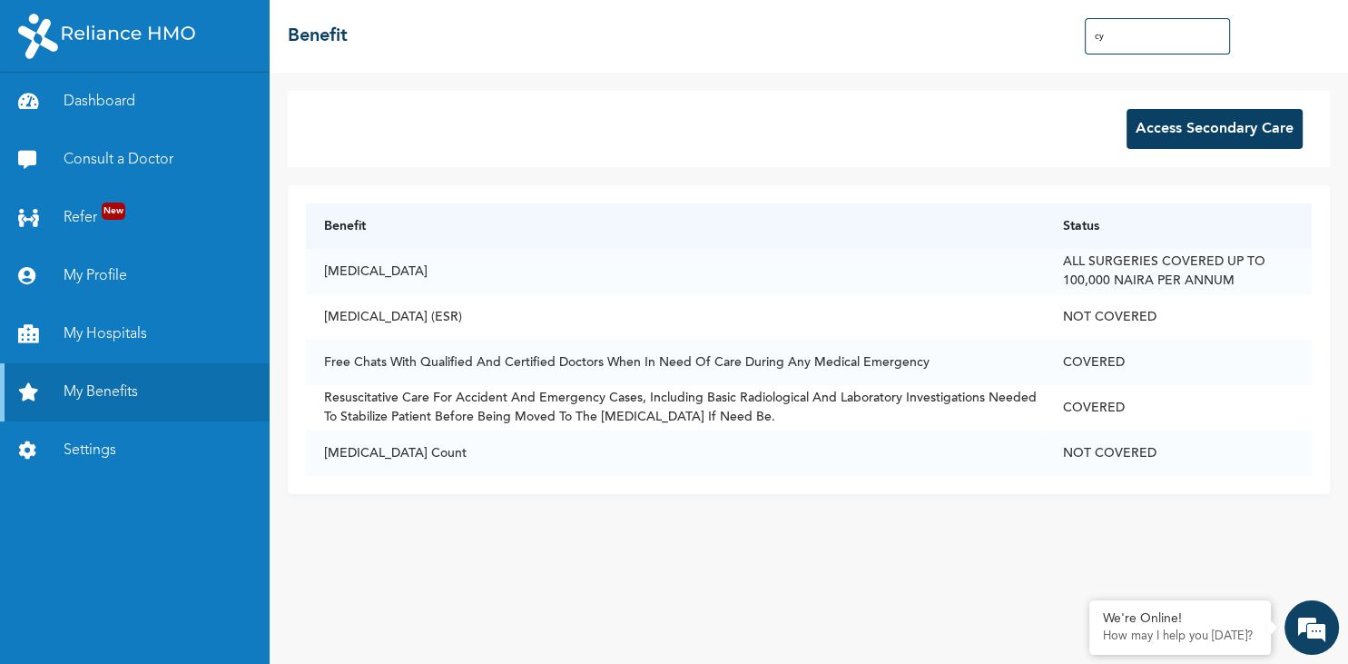
type input "c"
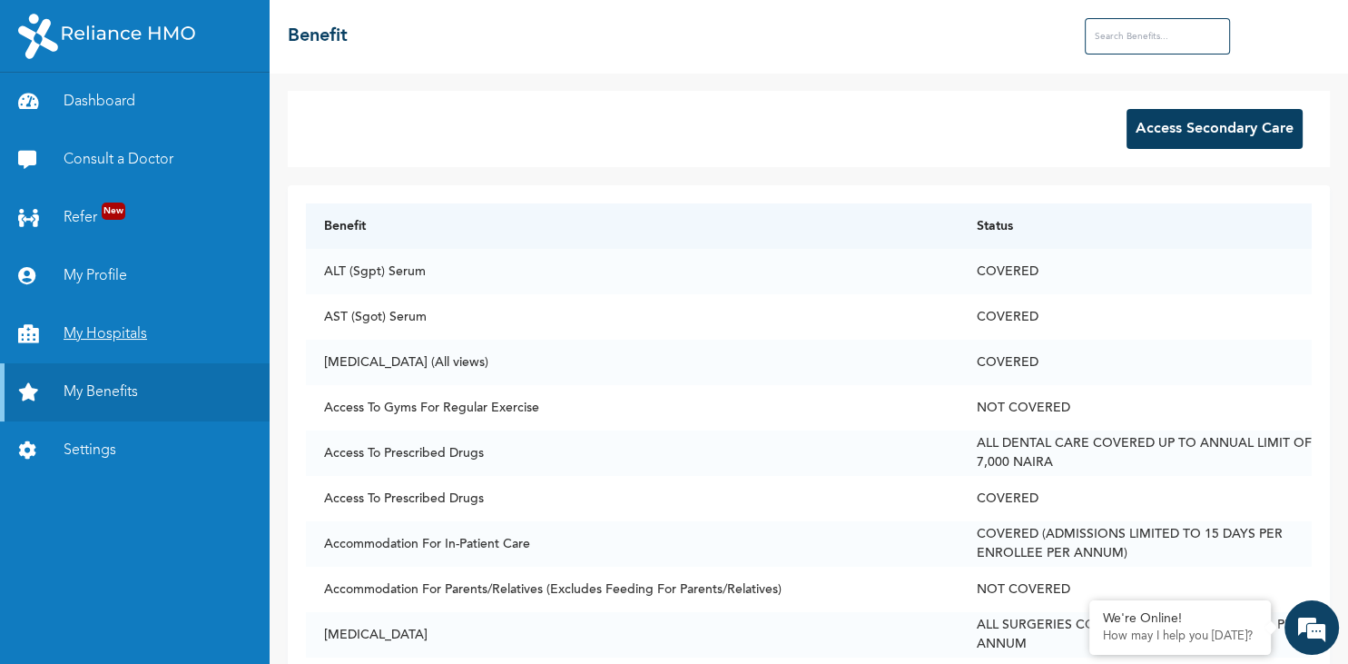
click at [115, 333] on link "My Hospitals" at bounding box center [135, 334] width 270 height 58
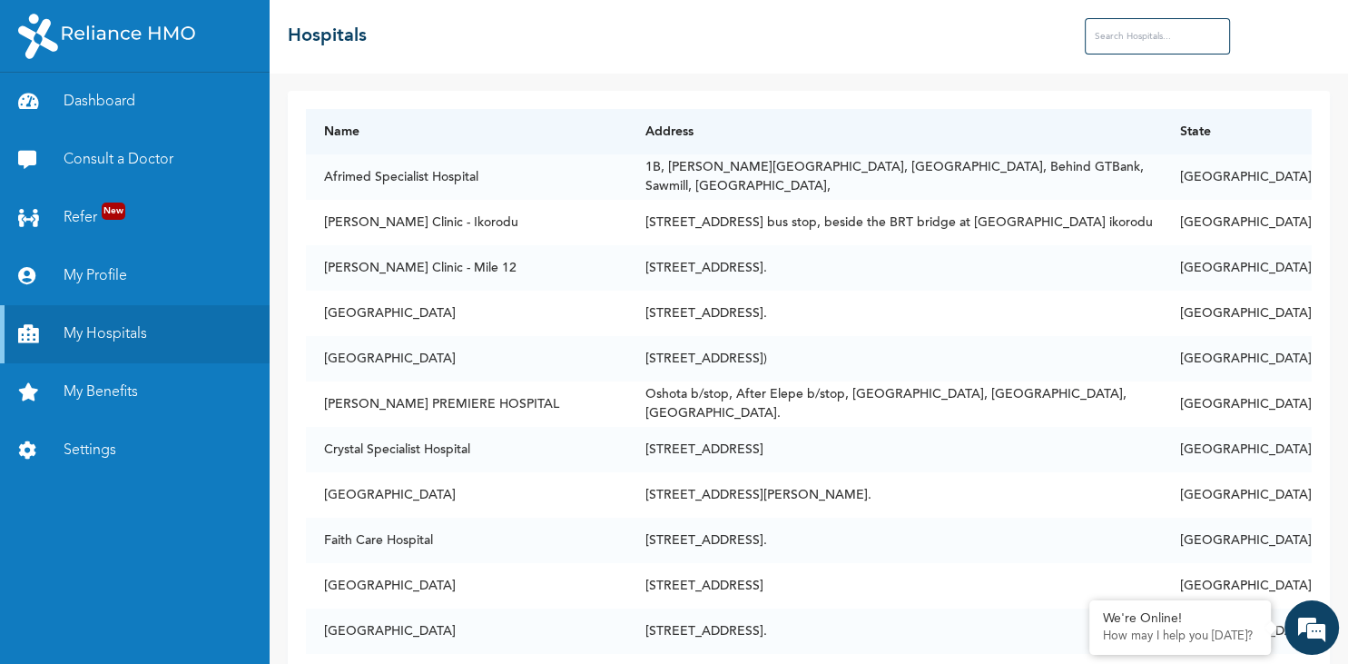
click at [1153, 37] on input "text" at bounding box center [1157, 36] width 145 height 36
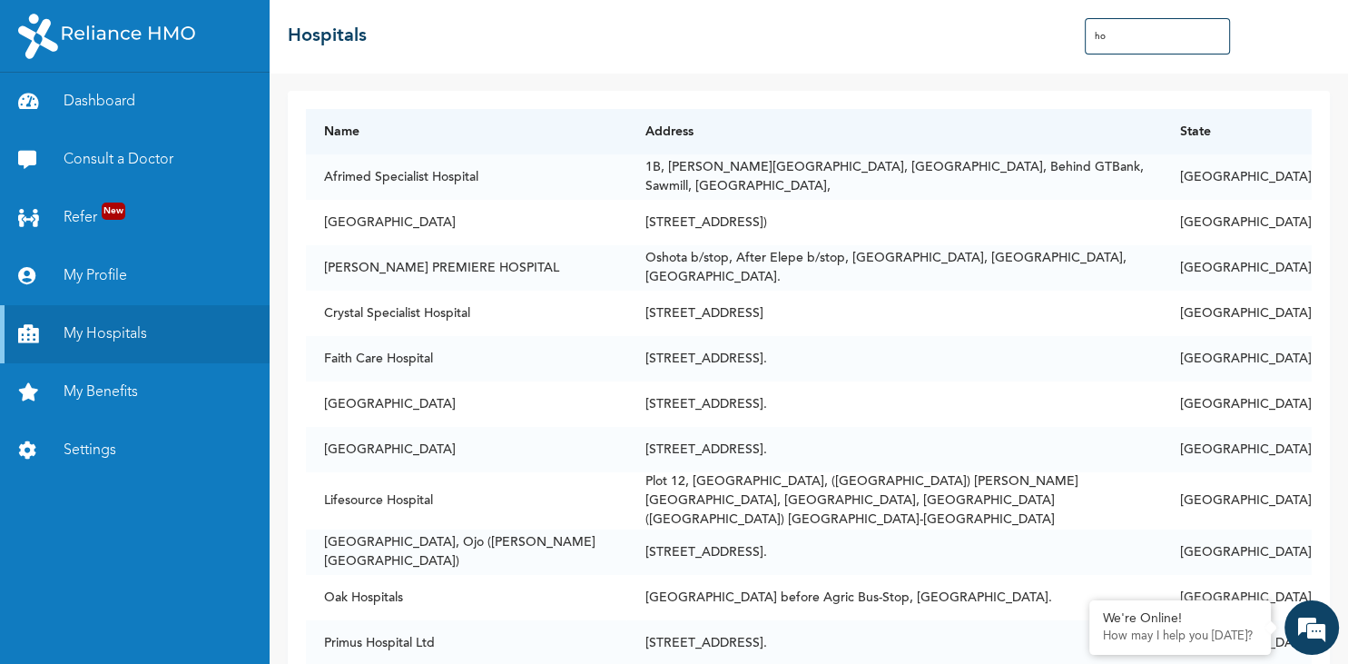
type input "h"
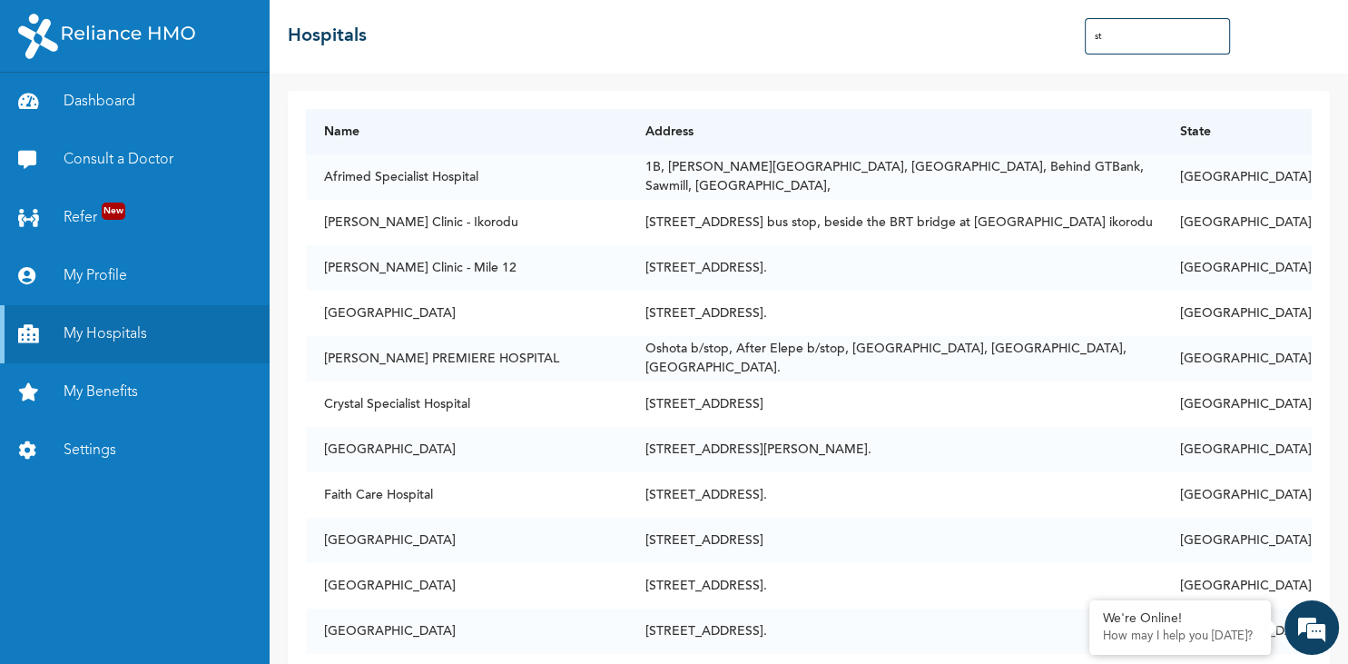
type input "s"
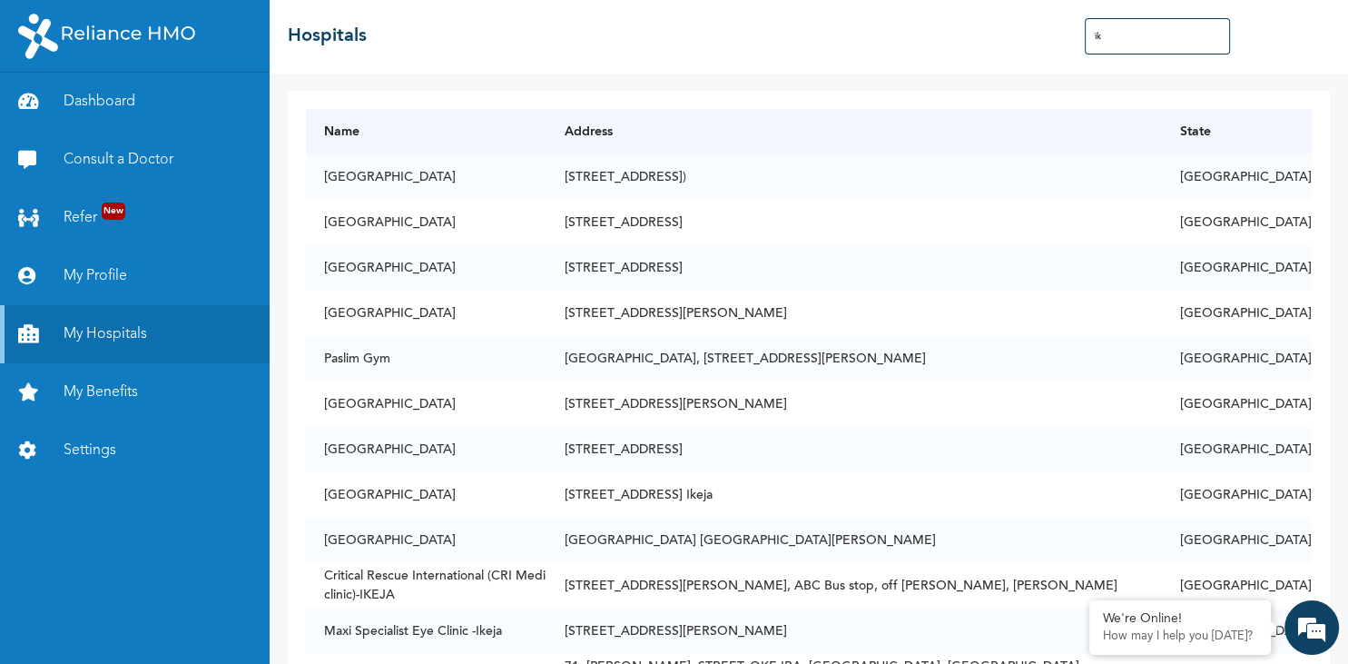
type input "i"
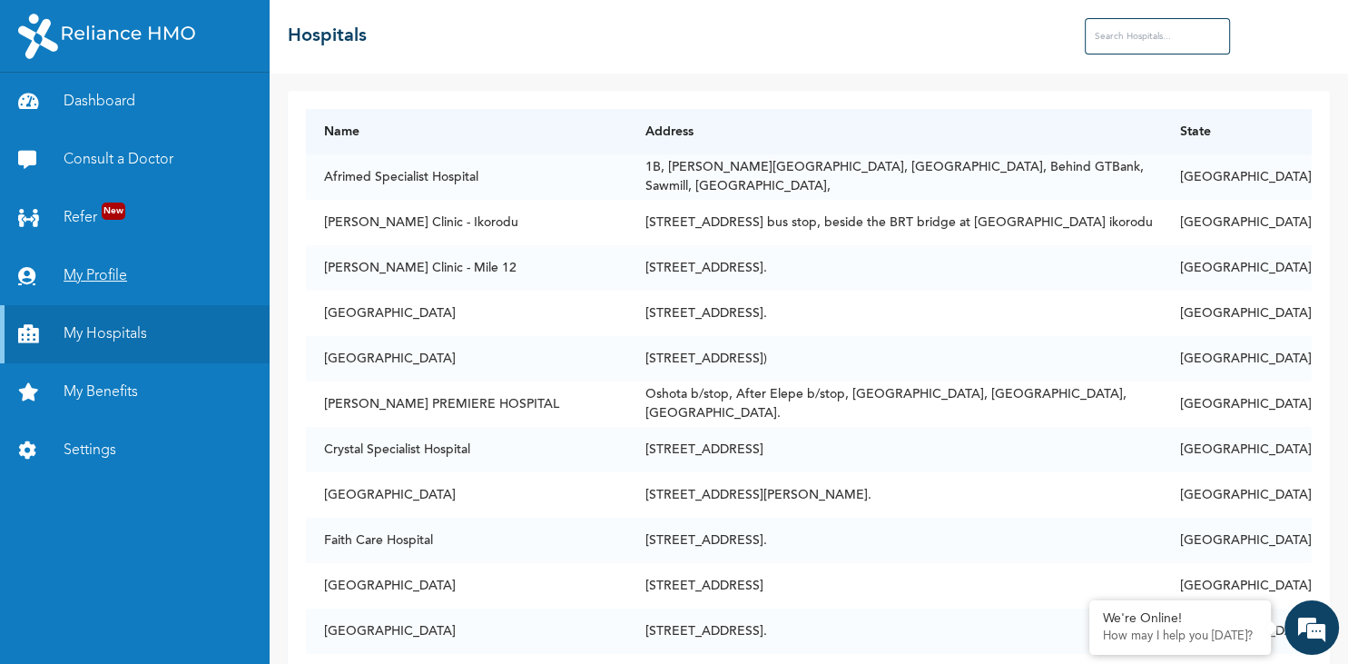
click at [97, 271] on link "My Profile" at bounding box center [135, 276] width 270 height 58
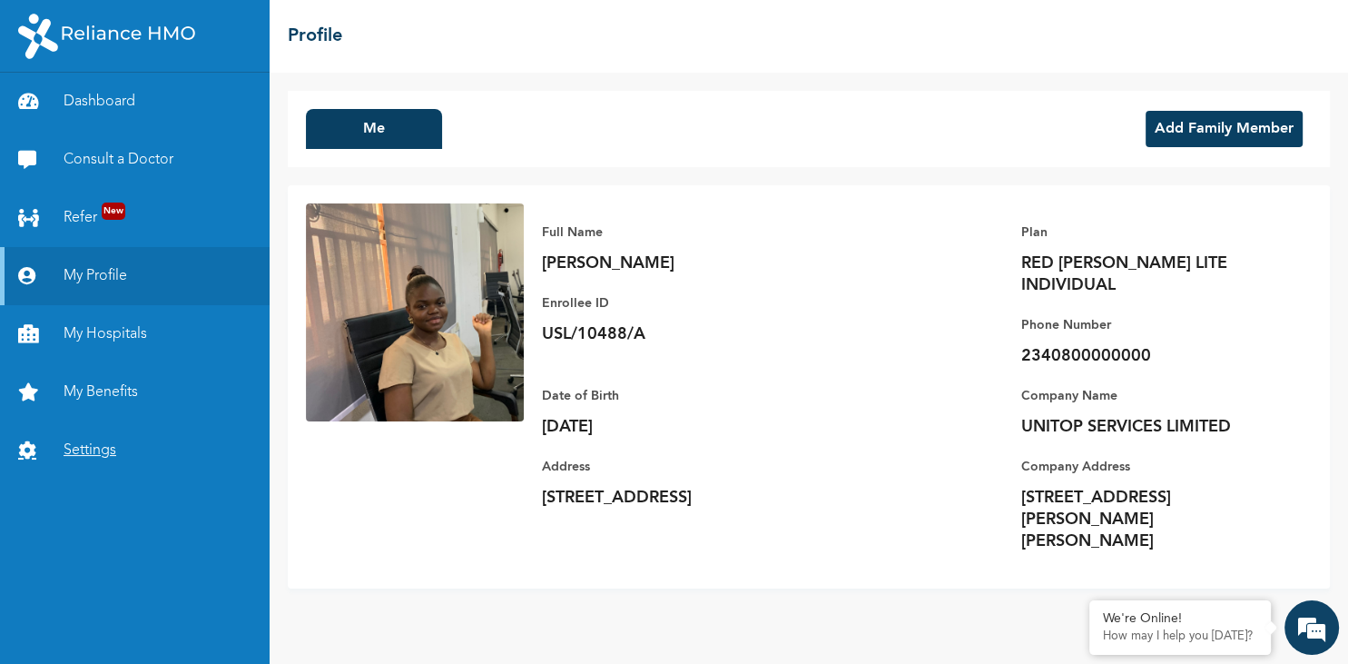
click at [88, 446] on link "Settings" at bounding box center [135, 450] width 270 height 58
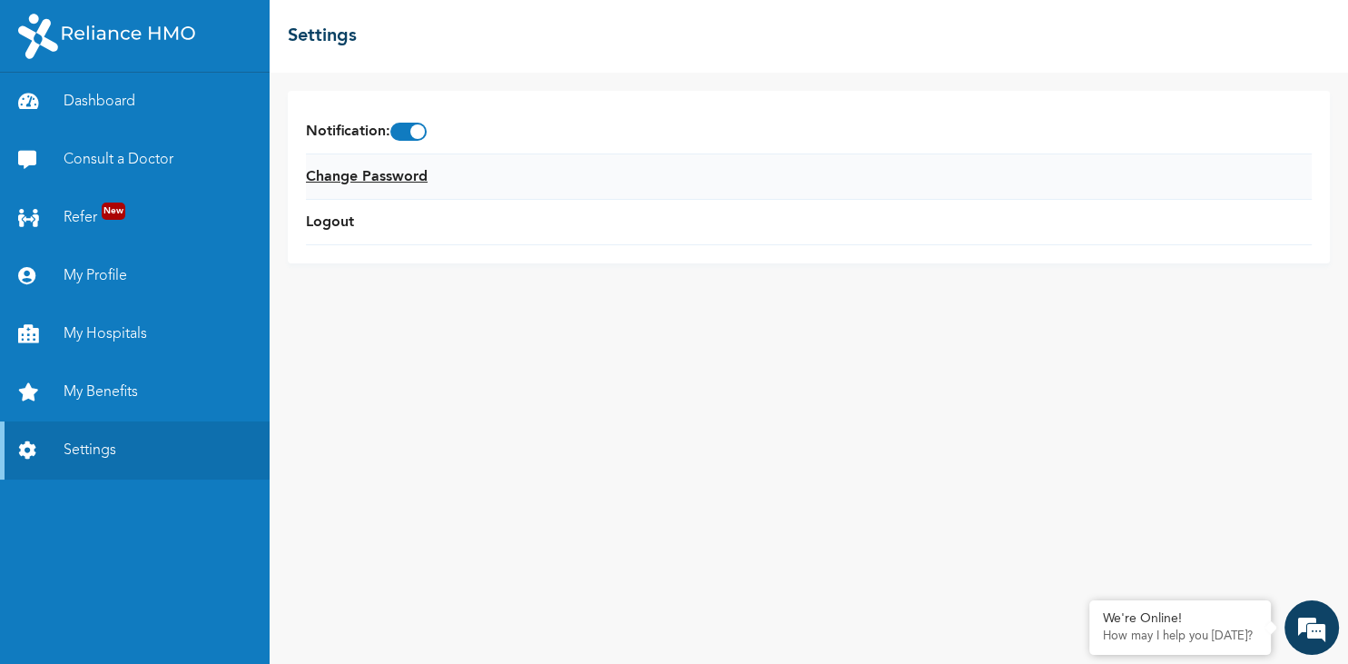
click at [334, 174] on link "Change Password" at bounding box center [367, 177] width 122 height 22
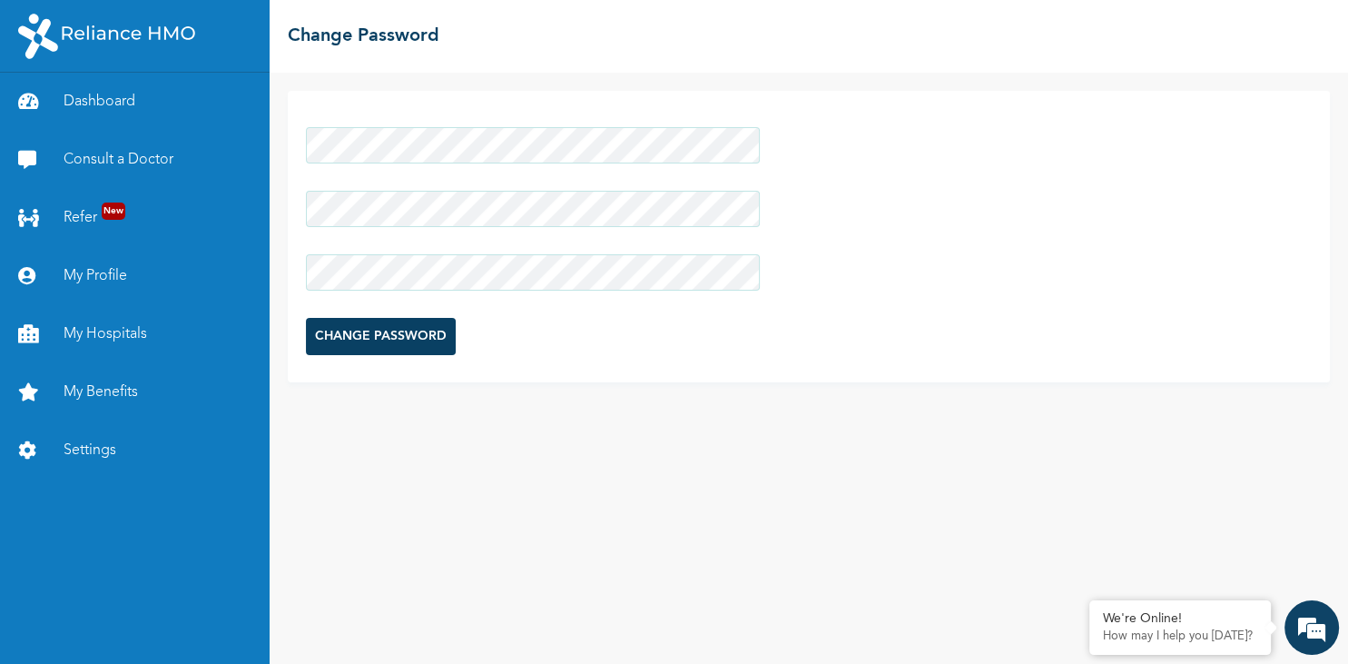
click at [416, 338] on input "CHANGE PASSWORD" at bounding box center [381, 336] width 150 height 37
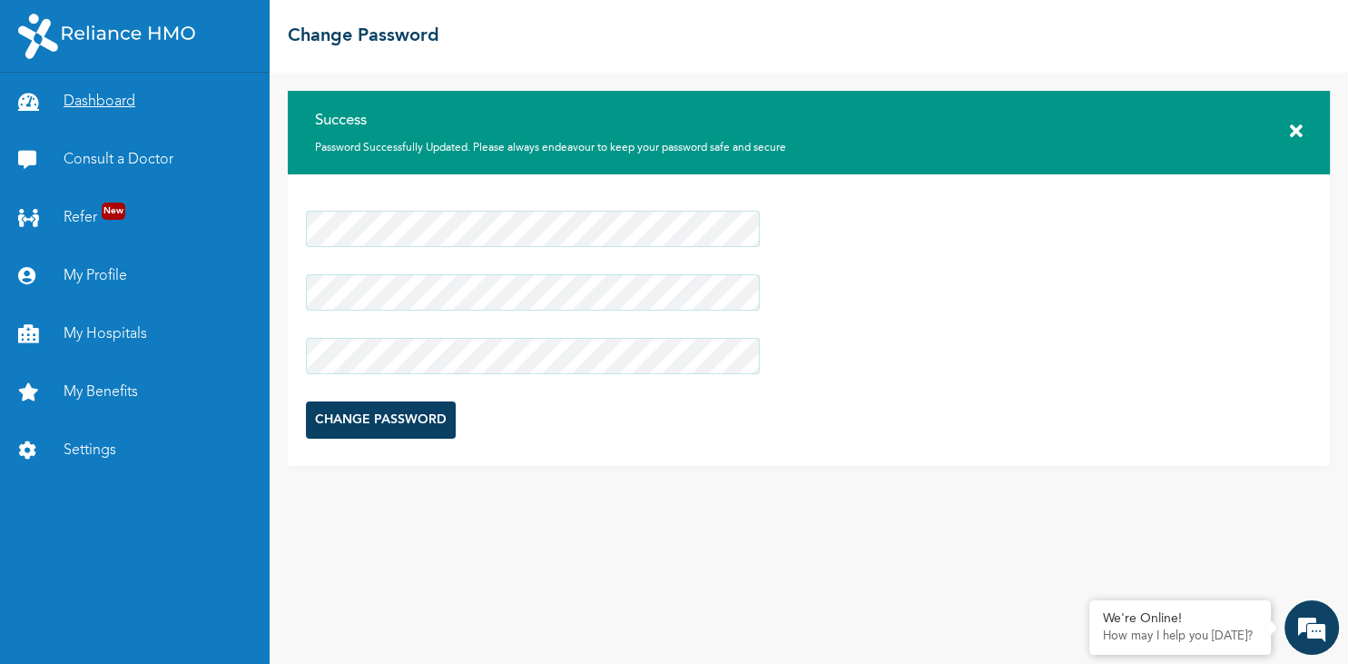
click at [103, 111] on link "Dashboard" at bounding box center [135, 102] width 270 height 58
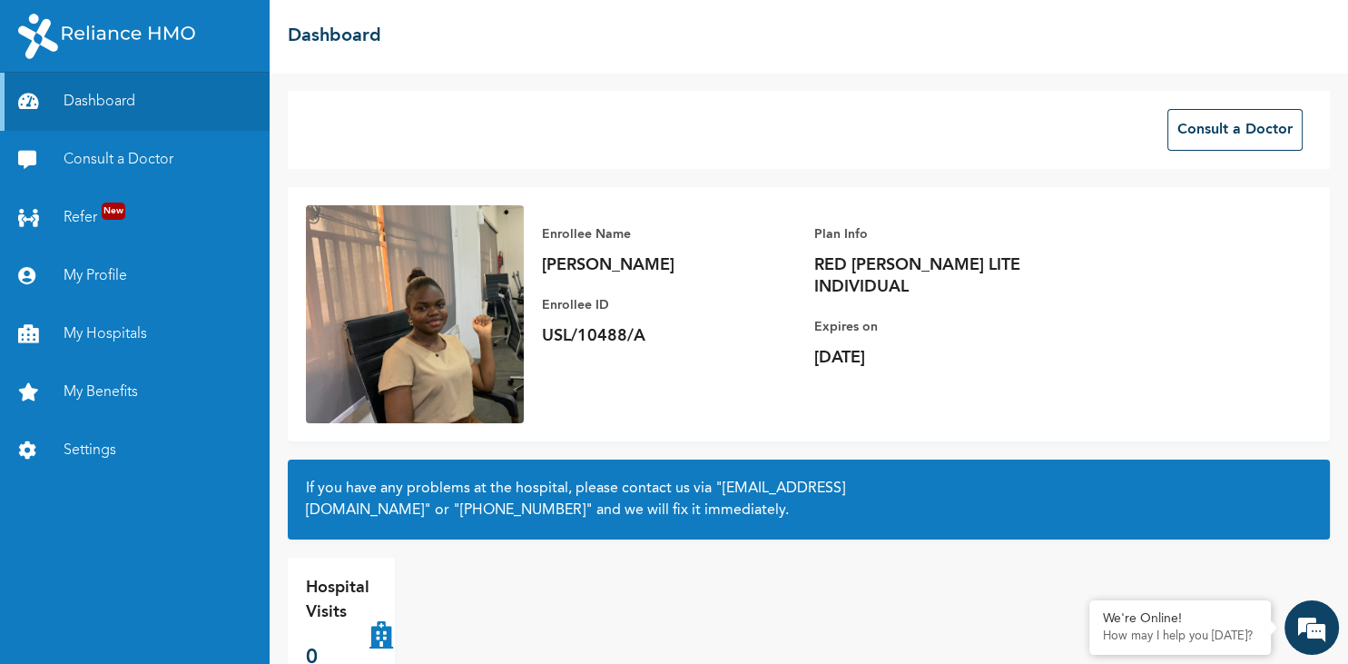
scroll to position [16, 0]
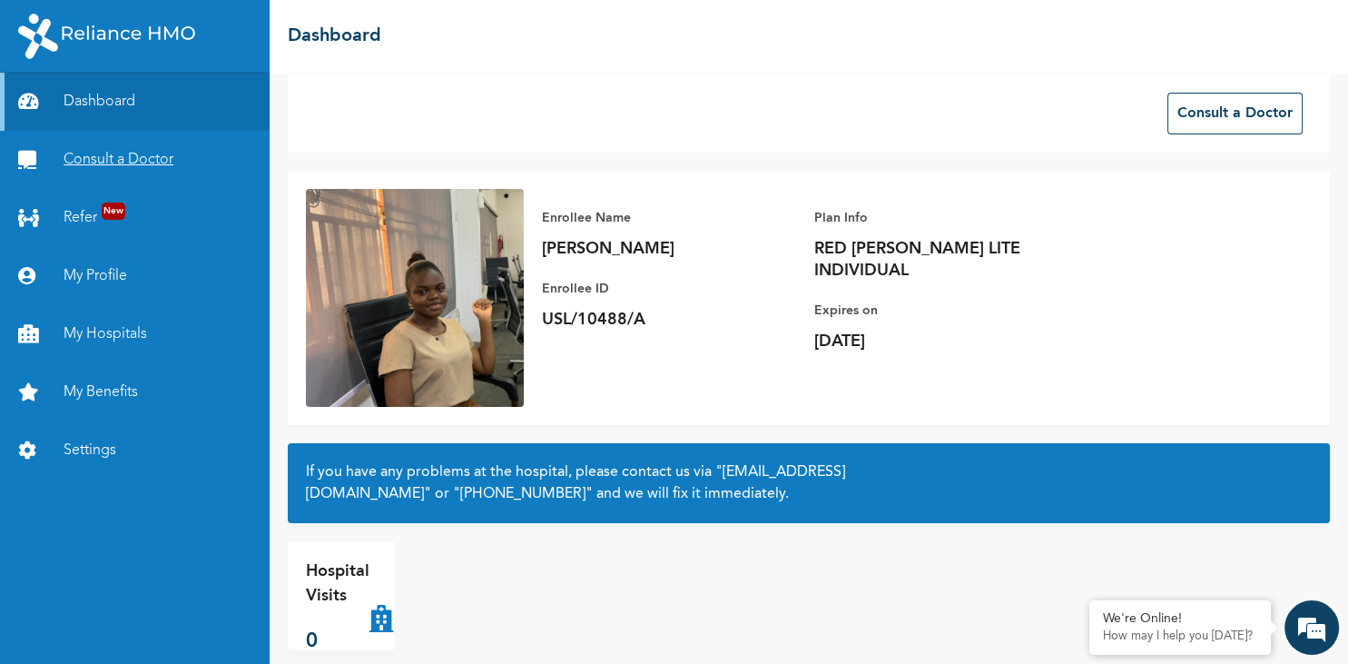
click at [109, 166] on link "Consult a Doctor" at bounding box center [135, 160] width 270 height 58
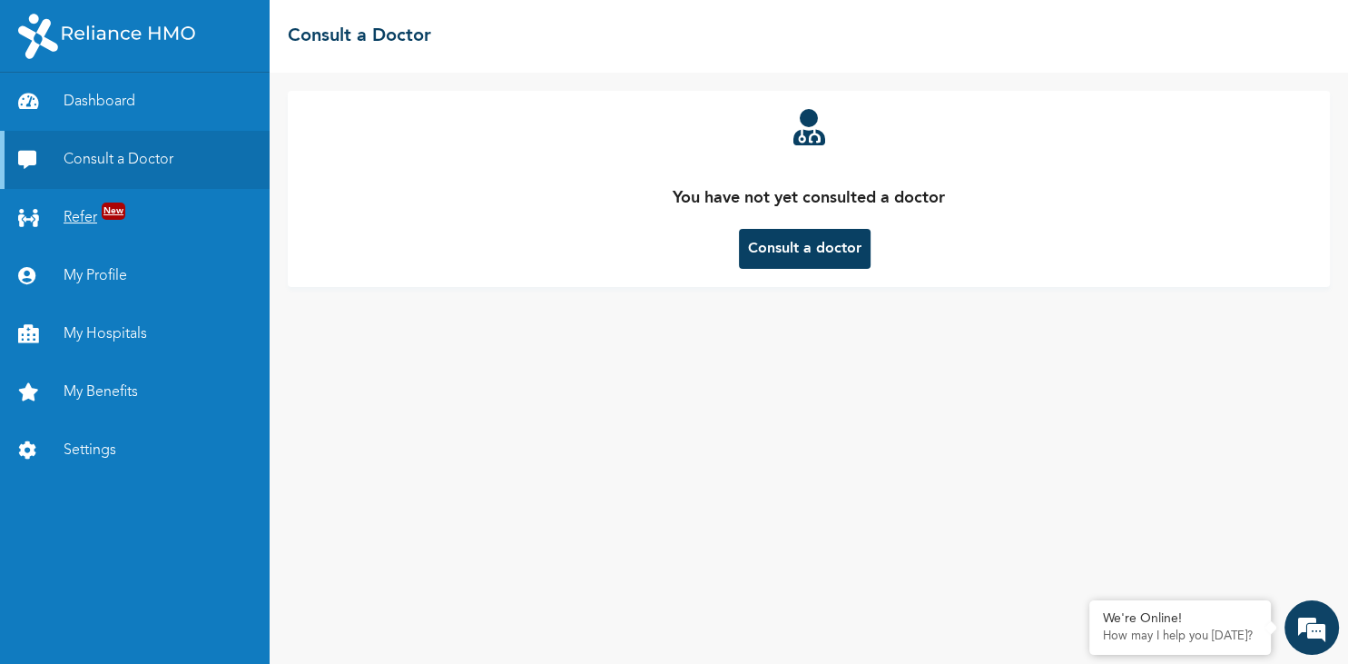
click at [92, 217] on link "Refer New" at bounding box center [135, 218] width 270 height 58
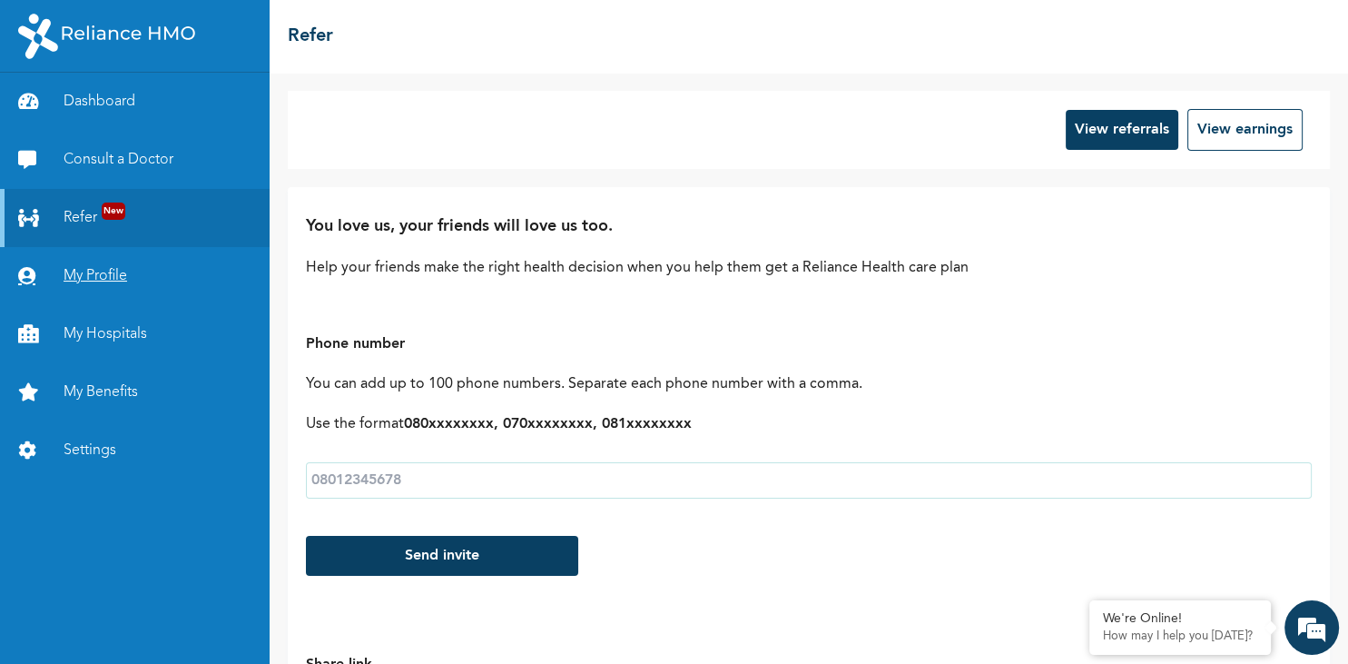
click at [121, 264] on link "My Profile" at bounding box center [135, 276] width 270 height 58
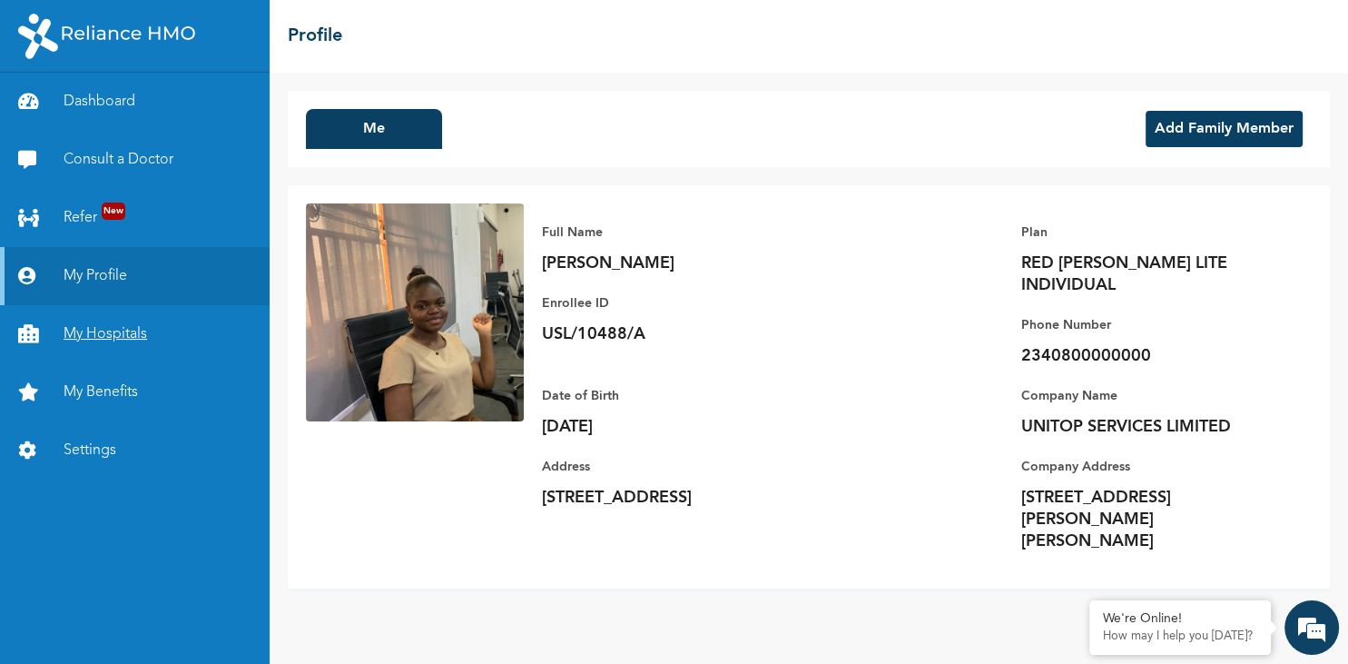
click at [129, 331] on link "My Hospitals" at bounding box center [135, 334] width 270 height 58
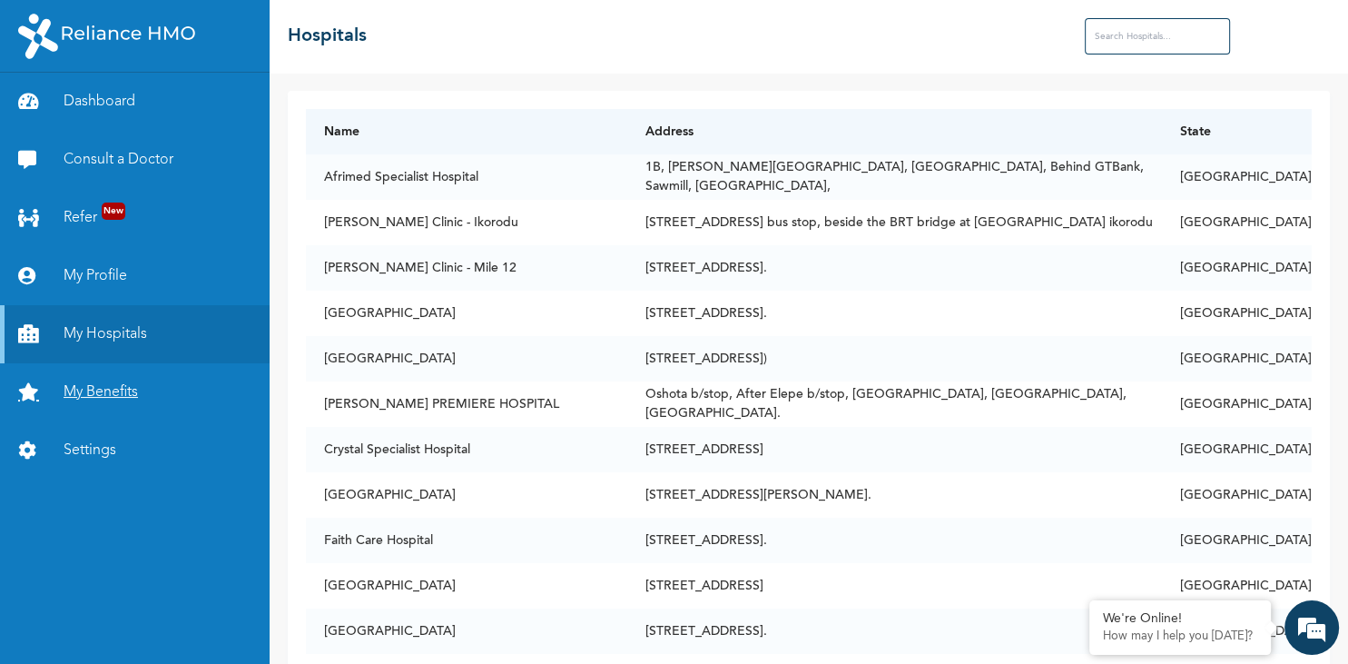
click at [116, 390] on link "My Benefits" at bounding box center [135, 392] width 270 height 58
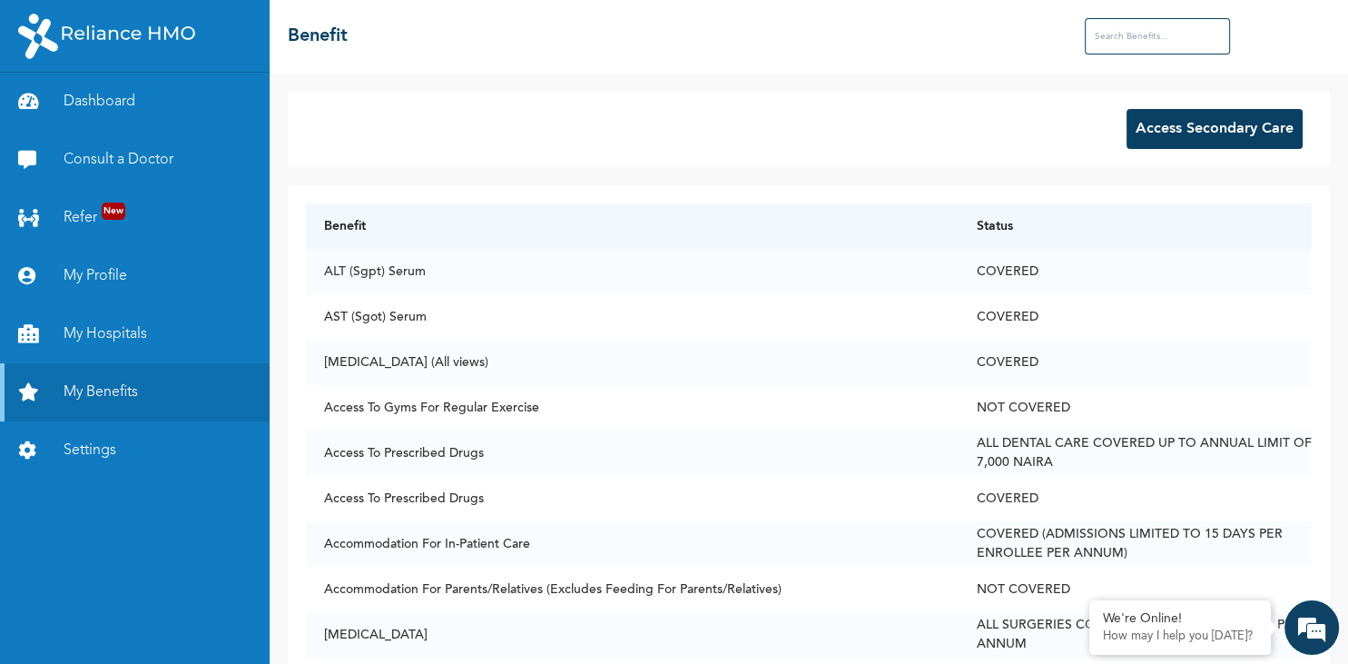
click at [1171, 45] on input "text" at bounding box center [1157, 36] width 145 height 36
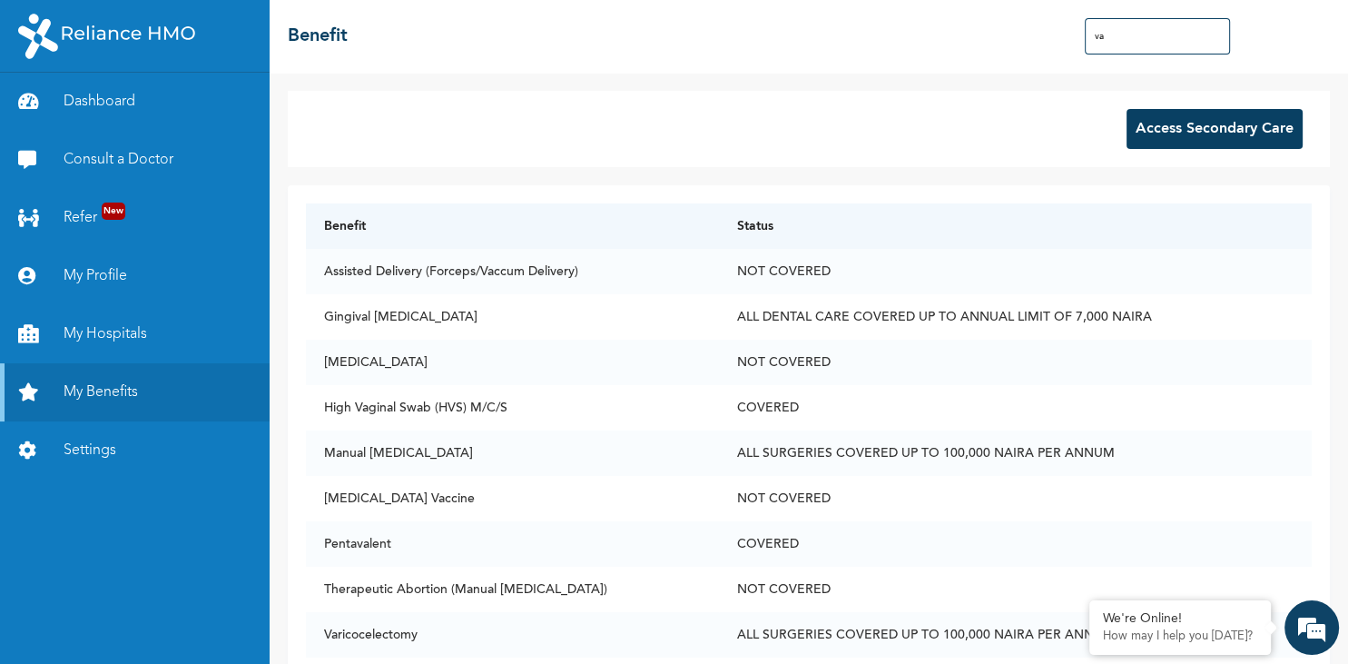
type input "v"
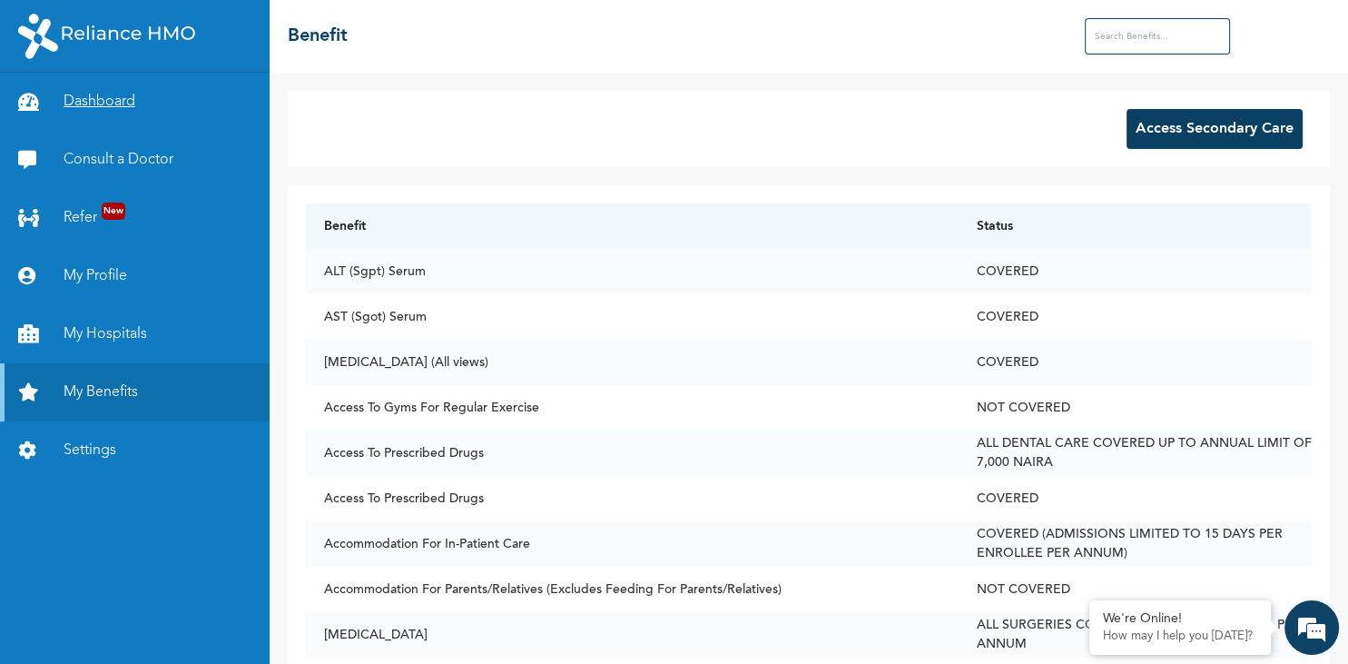
click at [139, 89] on link "Dashboard" at bounding box center [135, 102] width 270 height 58
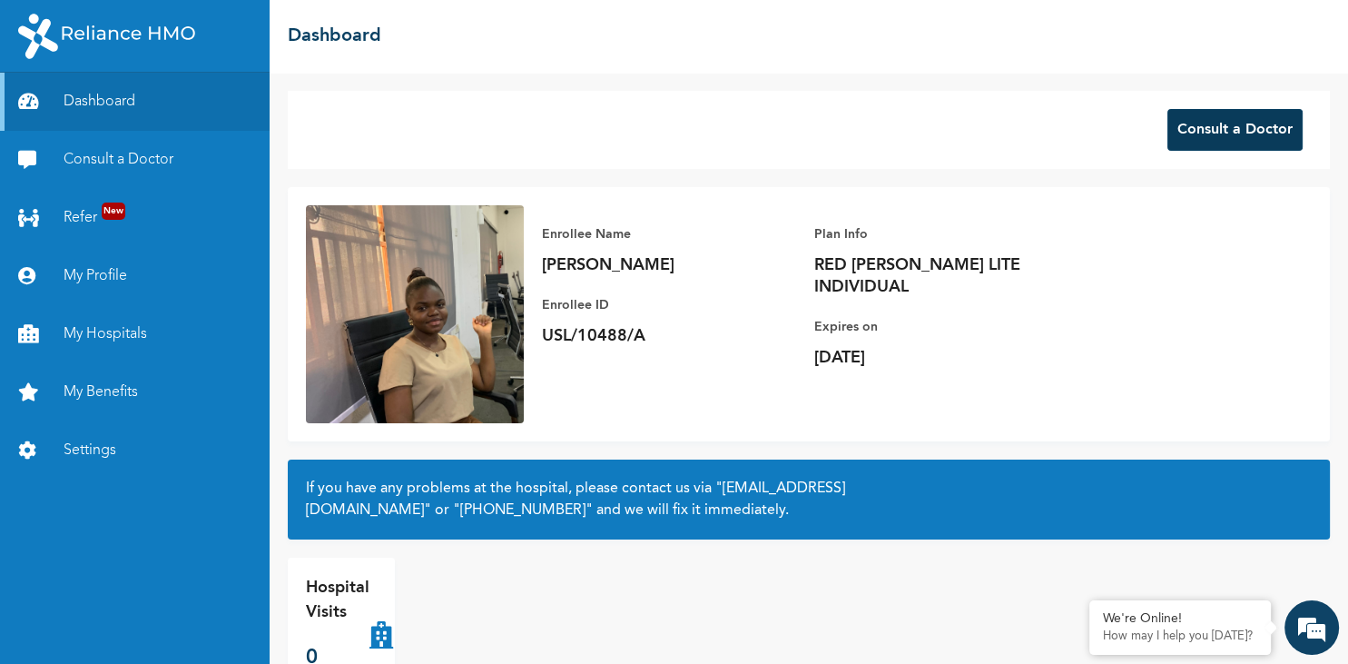
click at [1200, 133] on button "Consult a Doctor" at bounding box center [1235, 130] width 135 height 42
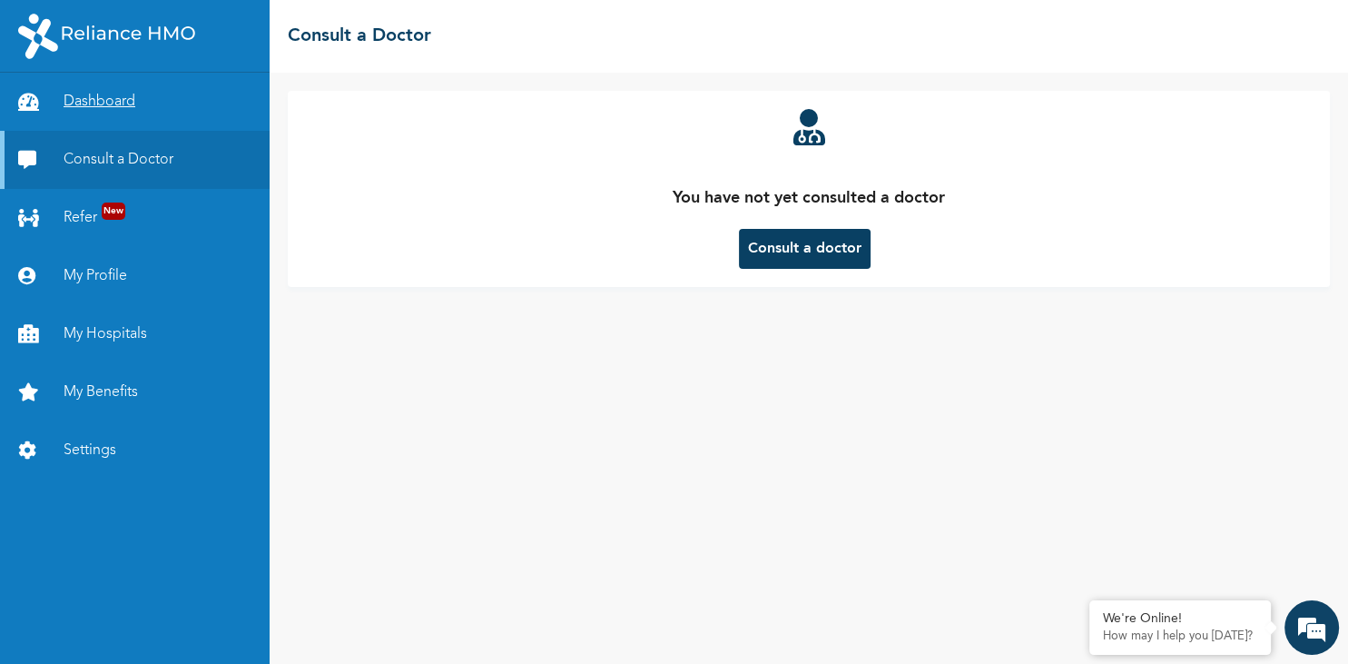
click at [136, 100] on link "Dashboard" at bounding box center [135, 102] width 270 height 58
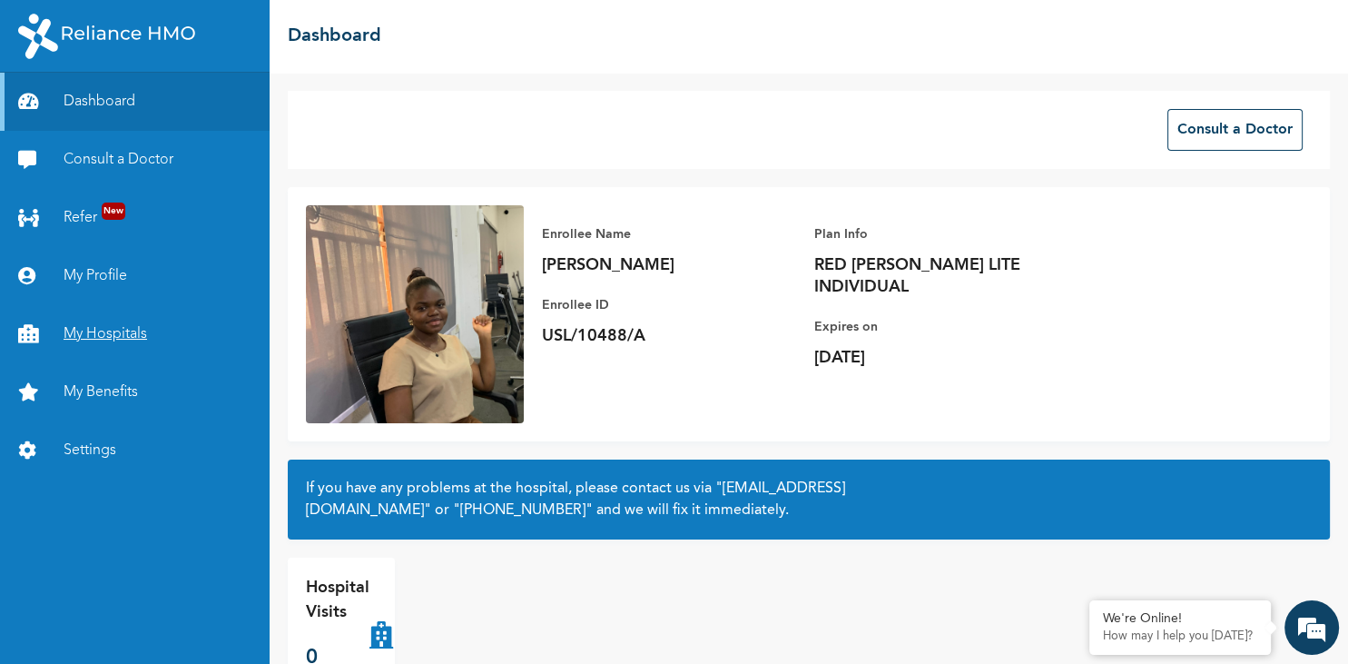
click at [130, 326] on link "My Hospitals" at bounding box center [135, 334] width 270 height 58
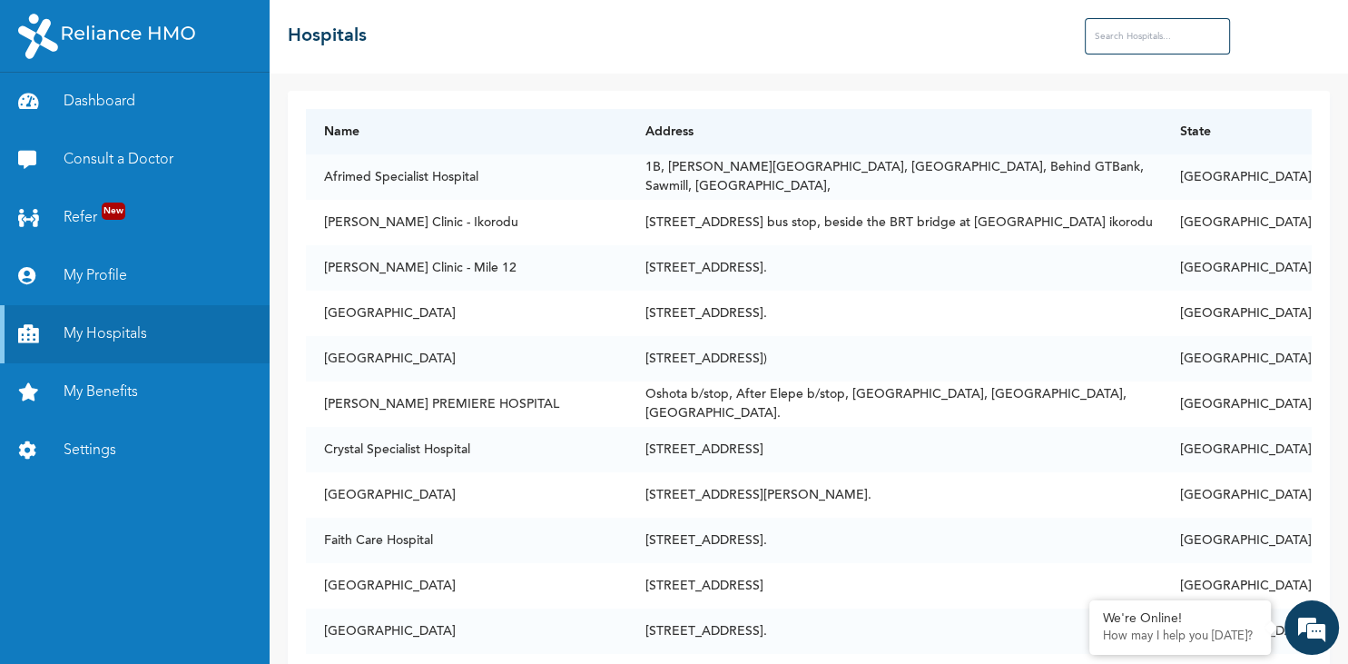
click at [1123, 38] on input "text" at bounding box center [1157, 36] width 145 height 36
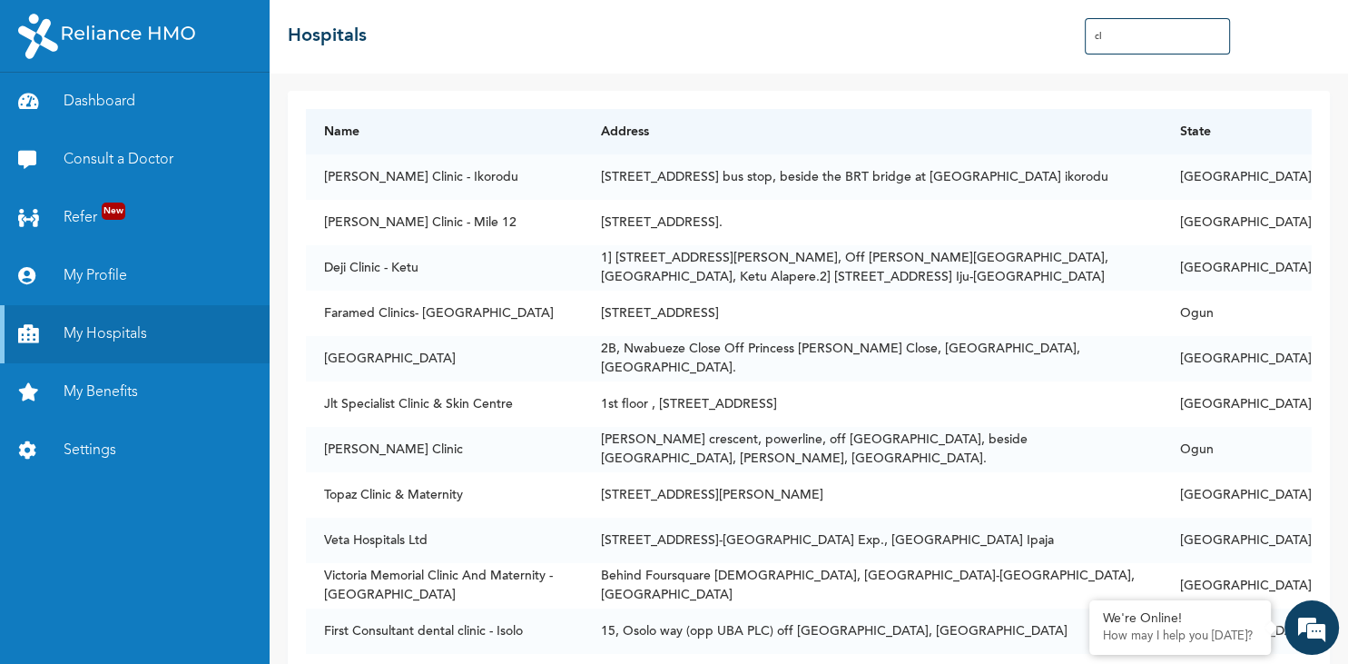
type input "c"
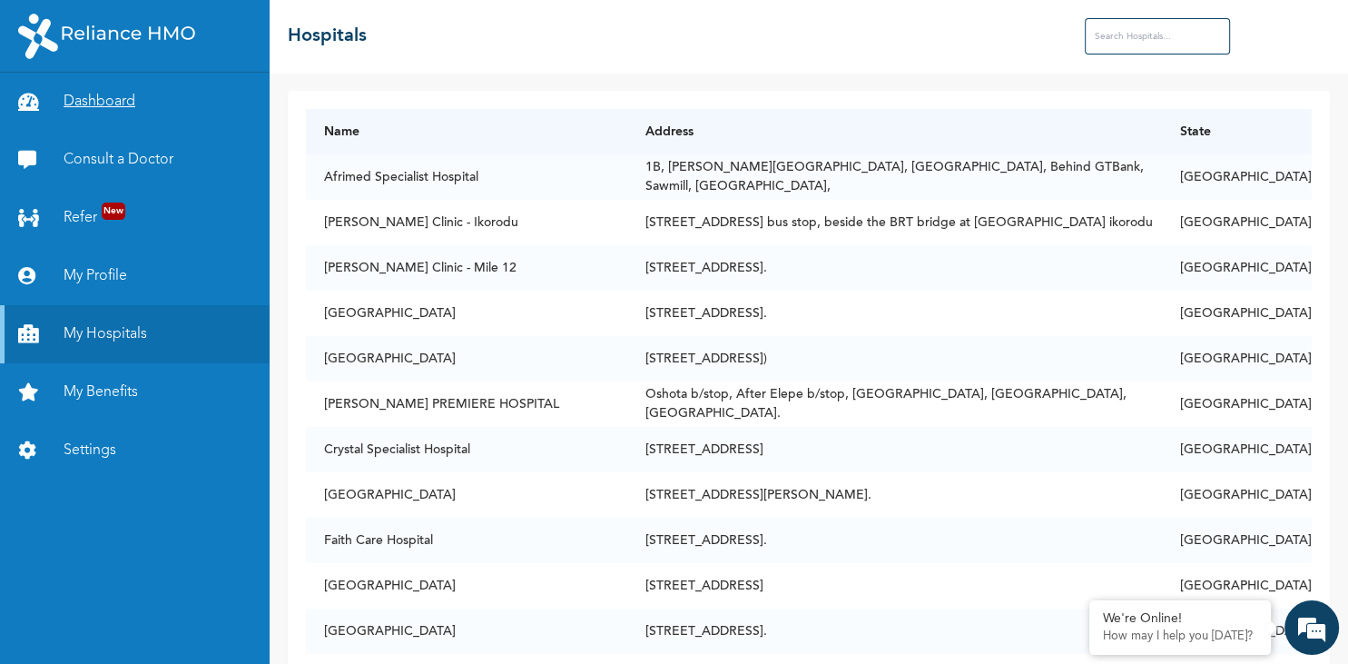
click at [112, 107] on link "Dashboard" at bounding box center [135, 102] width 270 height 58
